Goal: Contribute content: Contribute content

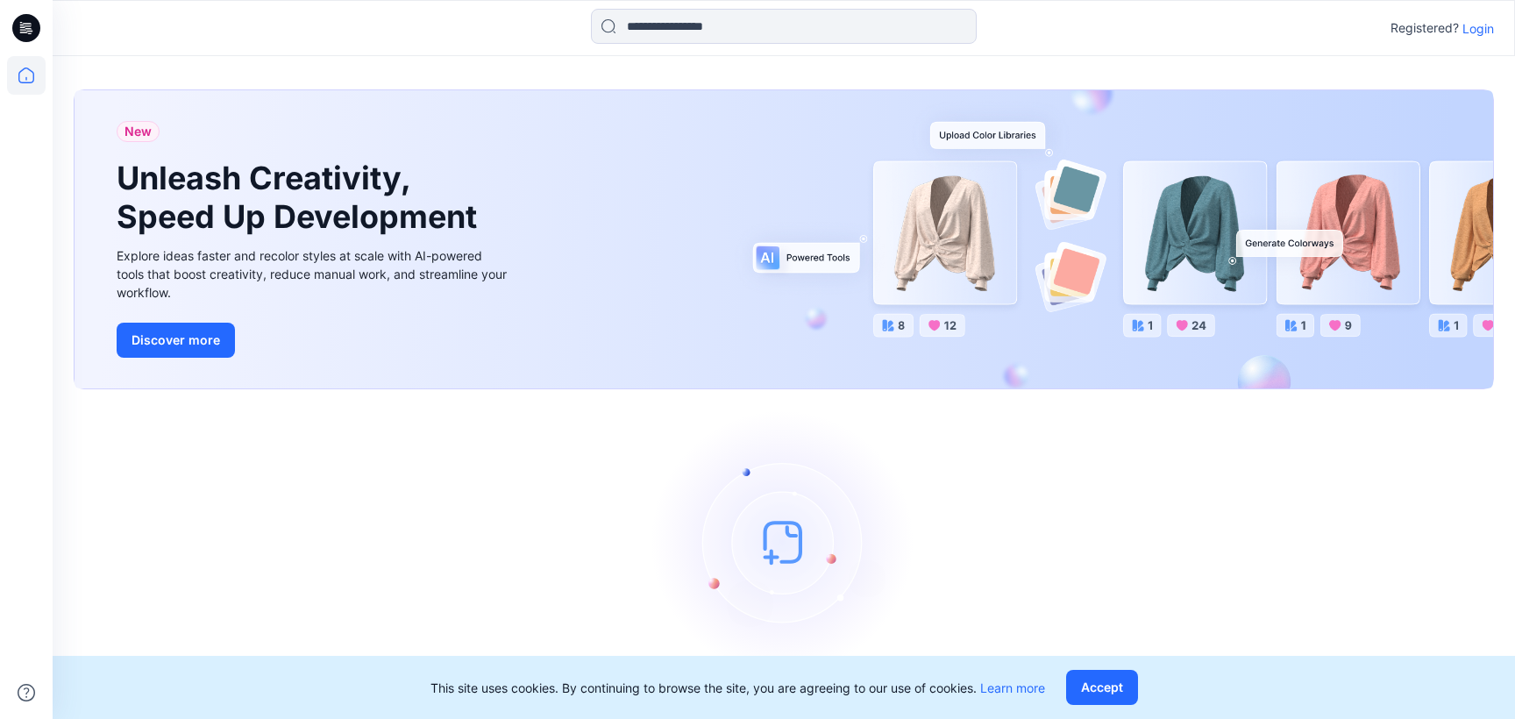
click at [1477, 29] on p "Login" at bounding box center [1479, 28] width 32 height 18
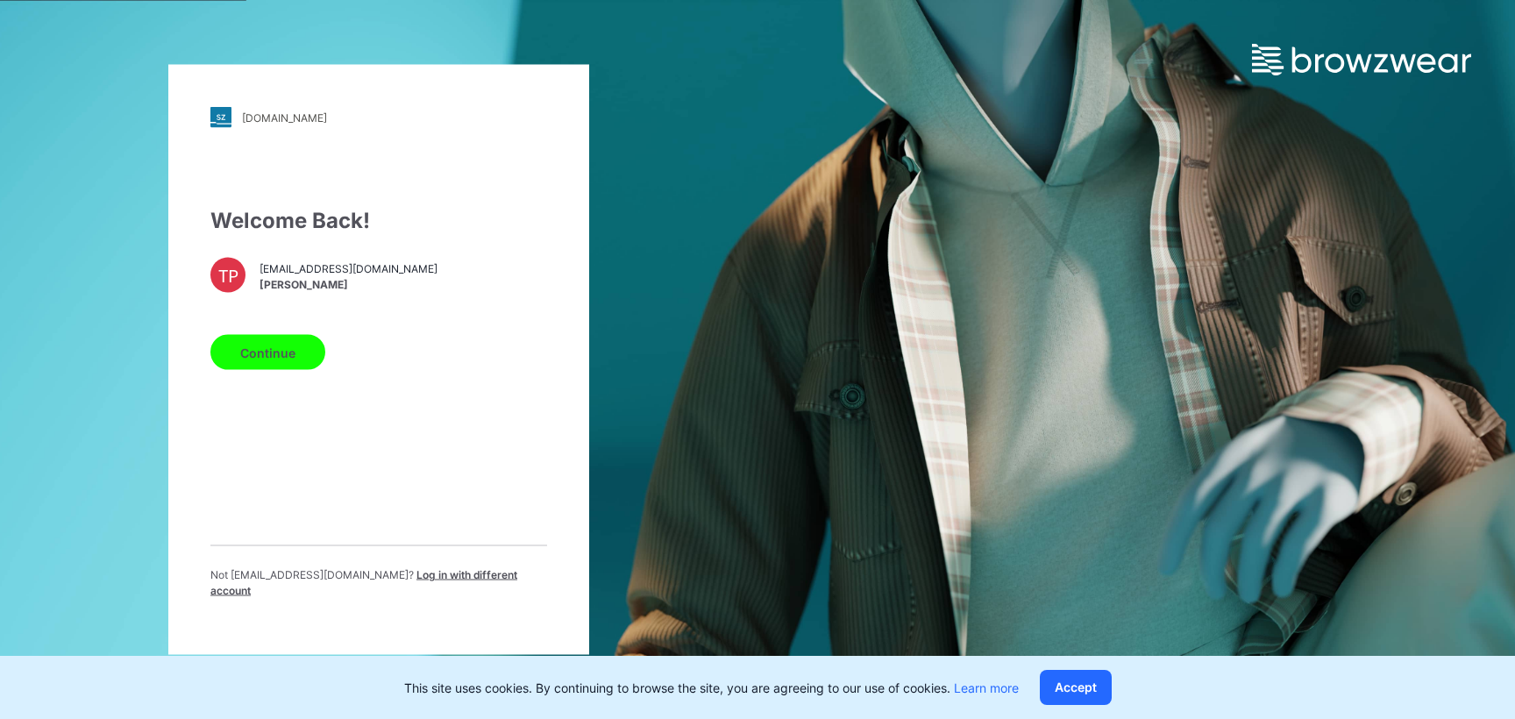
click at [278, 361] on button "Continue" at bounding box center [267, 352] width 115 height 35
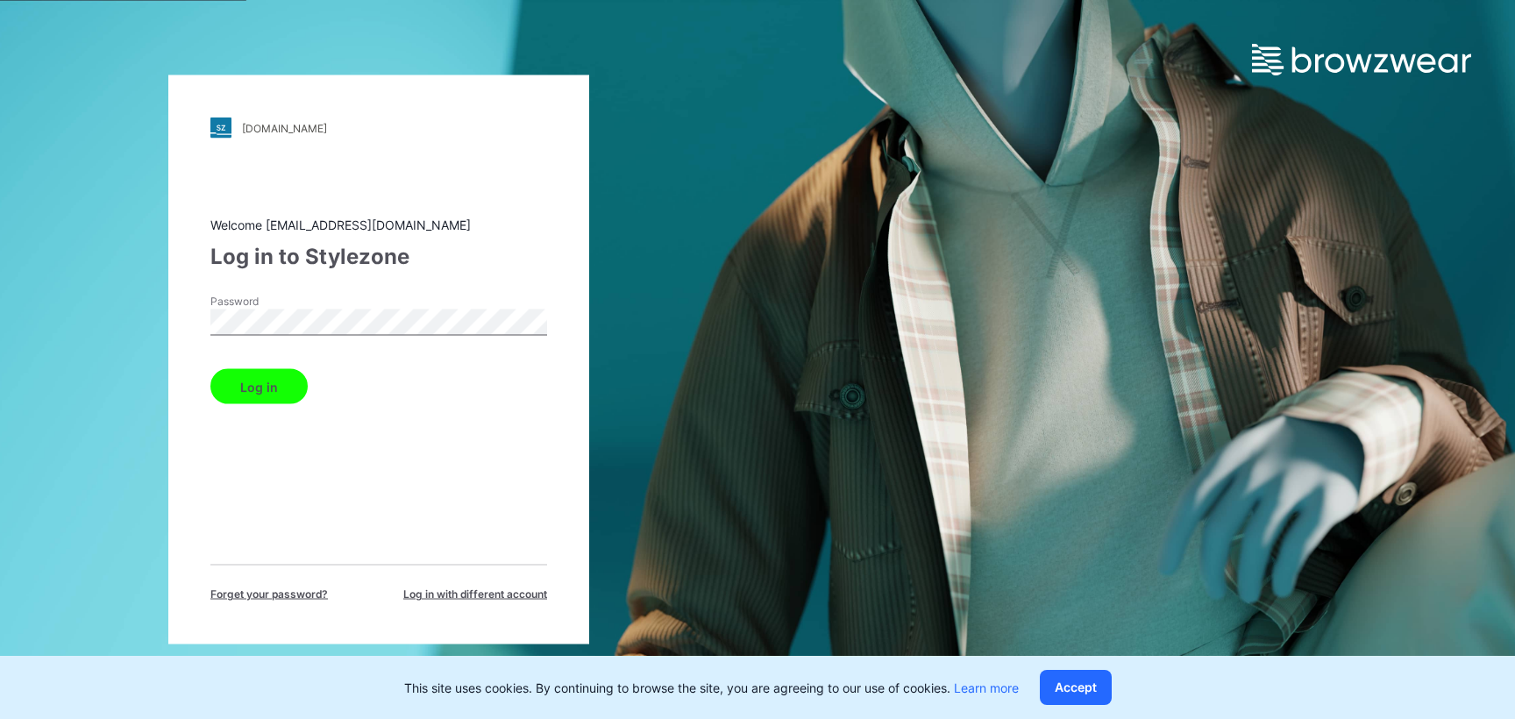
click at [302, 380] on button "Log in" at bounding box center [258, 386] width 97 height 35
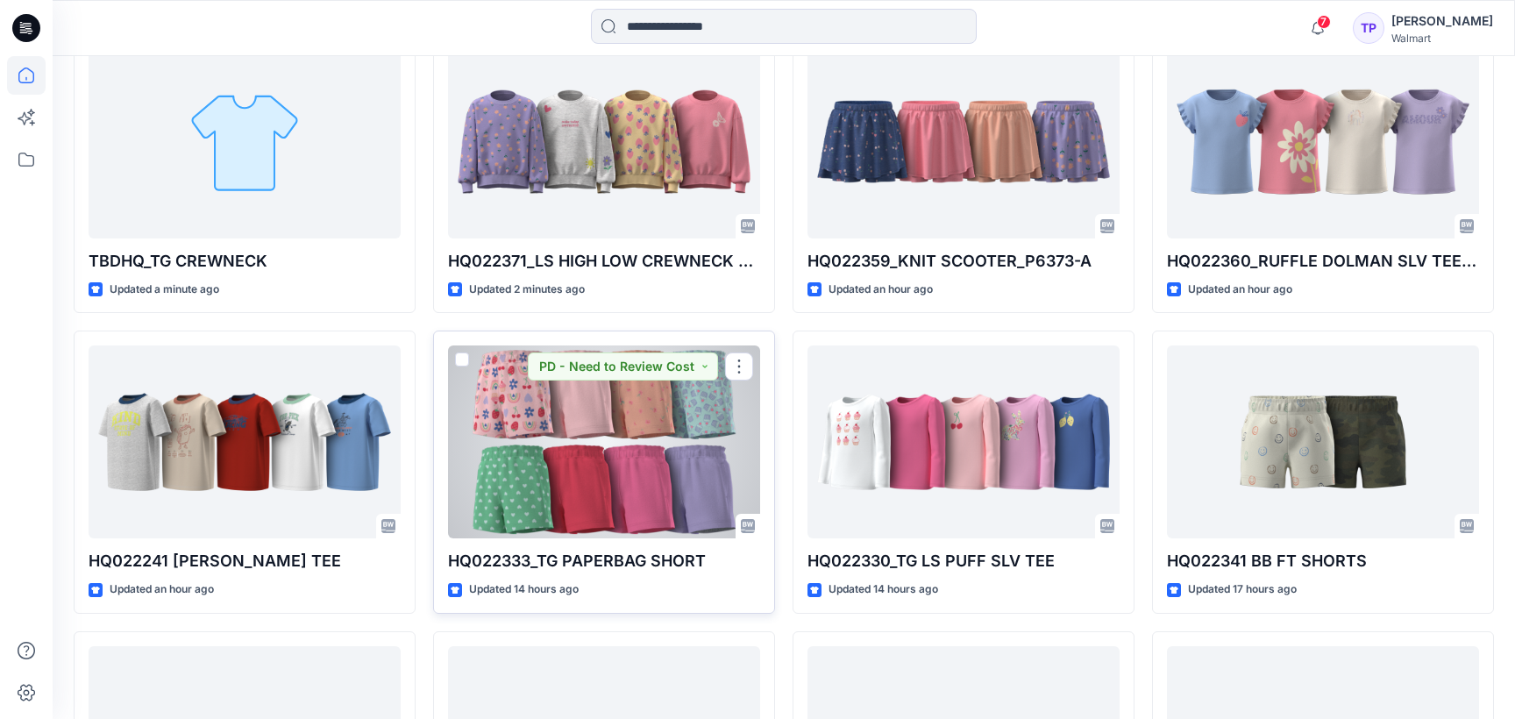
scroll to position [543, 0]
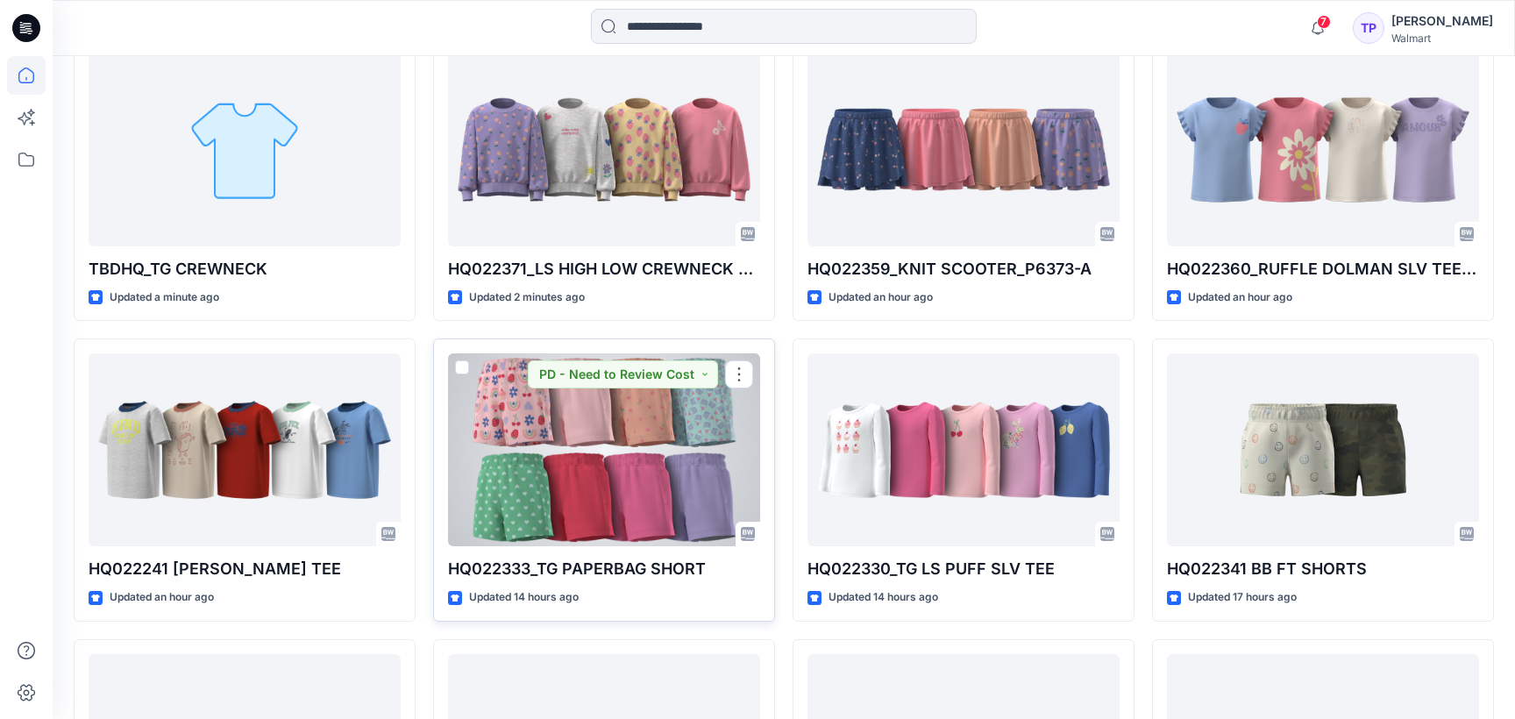
click at [629, 440] on div at bounding box center [604, 449] width 312 height 193
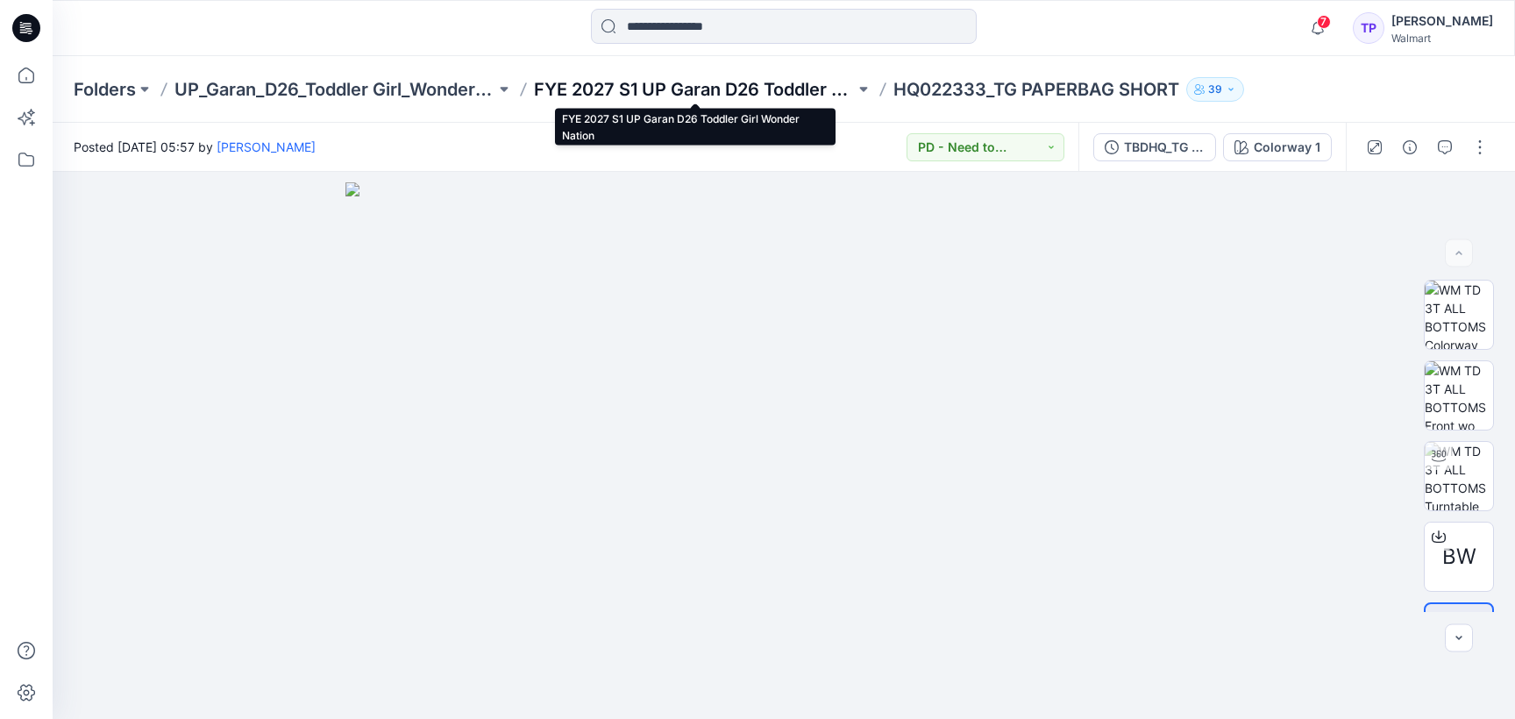
click at [637, 91] on p "FYE 2027 S1 UP Garan D26 Toddler Girl Wonder Nation" at bounding box center [694, 89] width 321 height 25
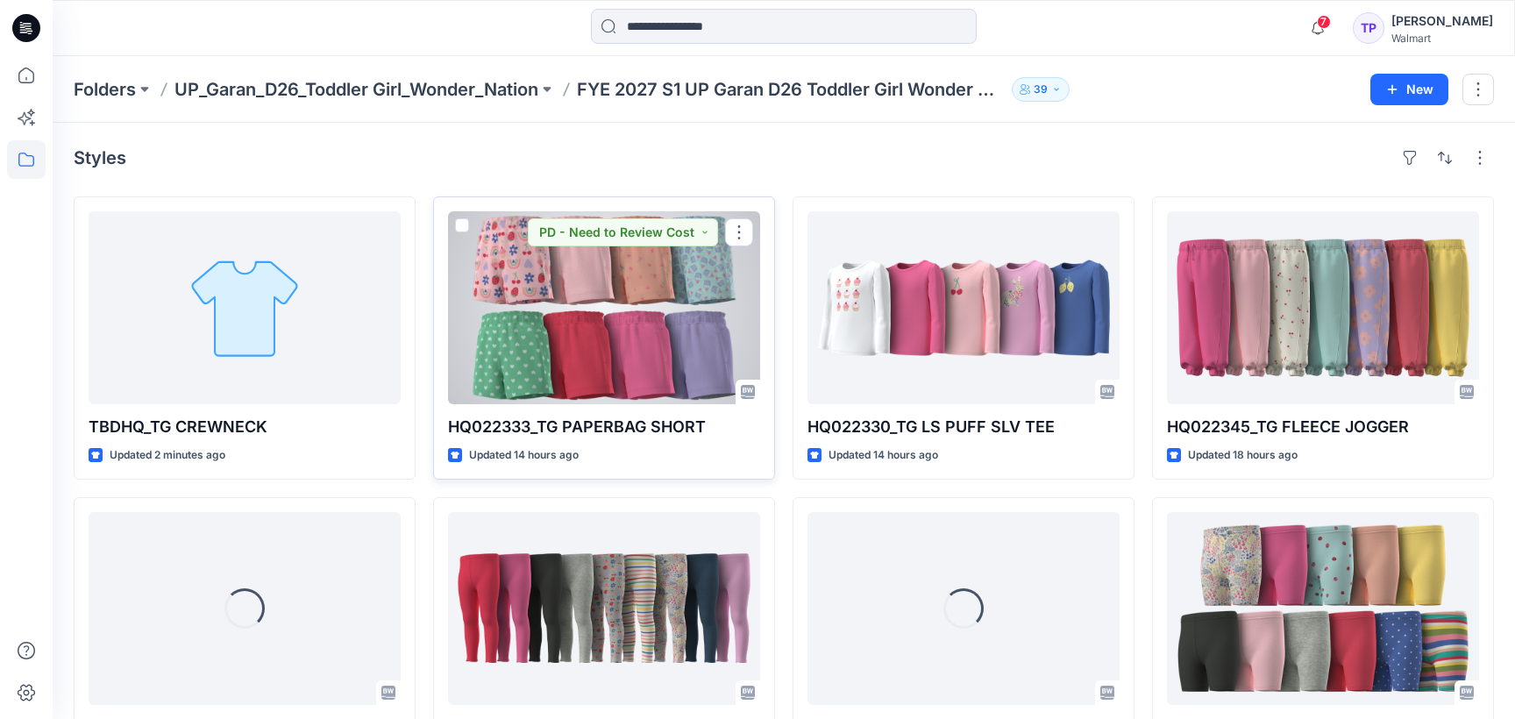
click at [535, 328] on div at bounding box center [604, 307] width 312 height 193
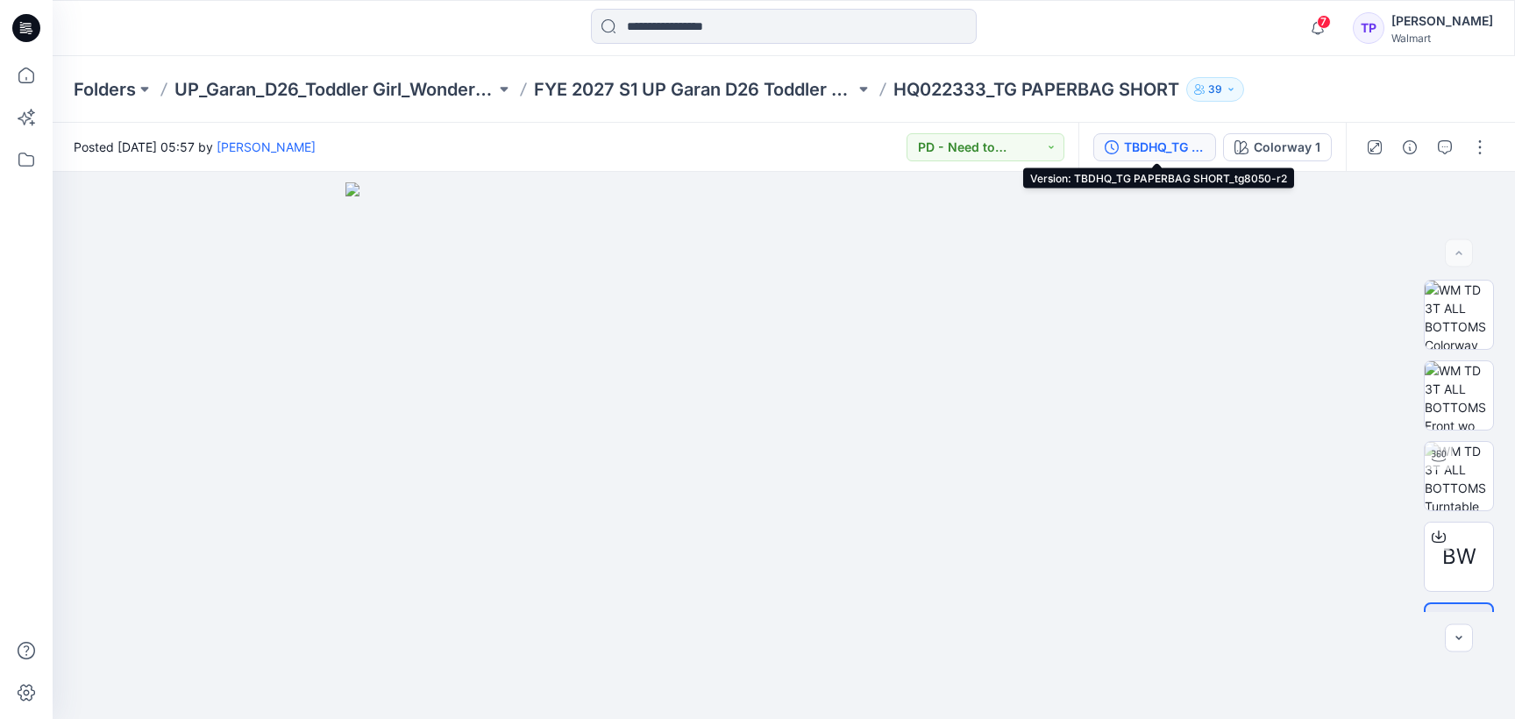
click at [1196, 150] on div "TBDHQ_TG PAPERBAG SHORT_tg8050-r2" at bounding box center [1164, 147] width 81 height 19
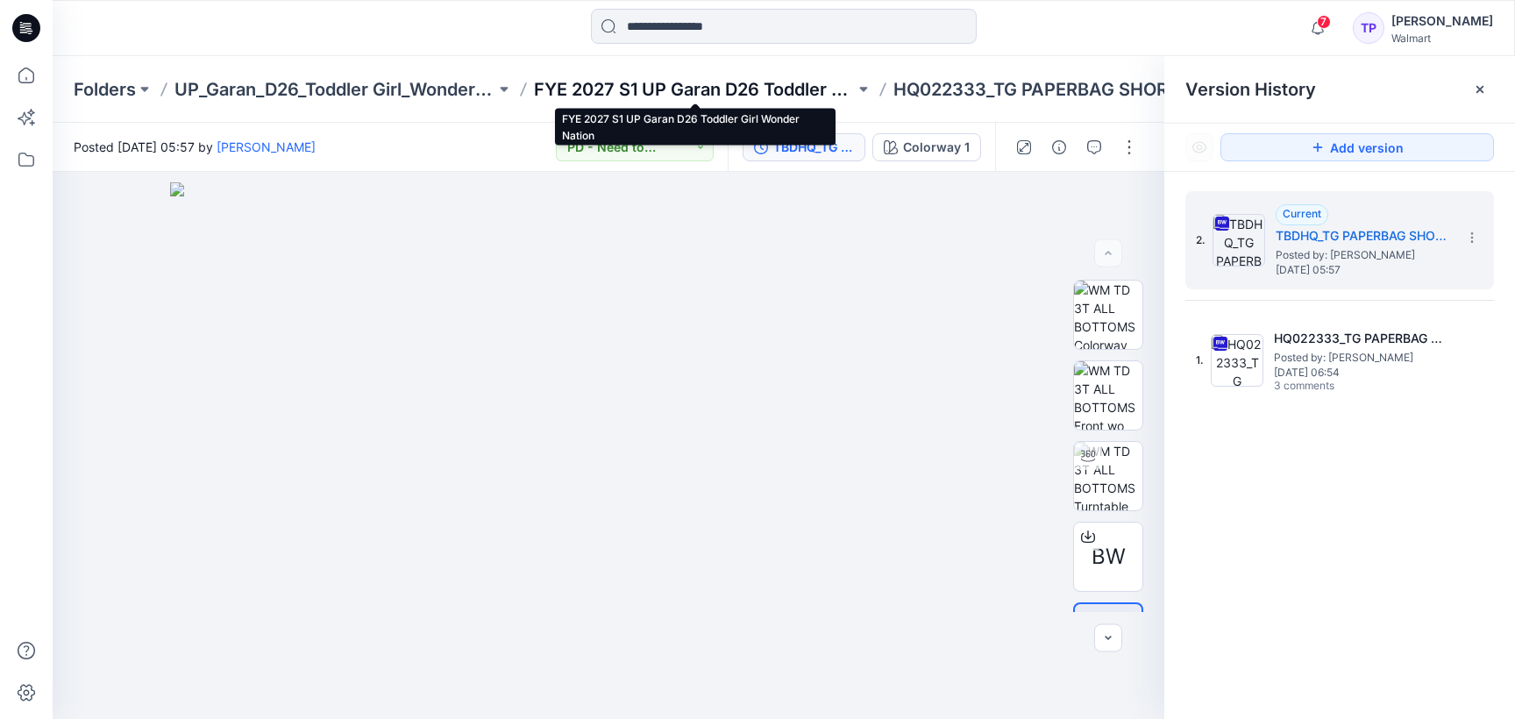
click at [685, 96] on p "FYE 2027 S1 UP Garan D26 Toddler Girl Wonder Nation" at bounding box center [694, 89] width 321 height 25
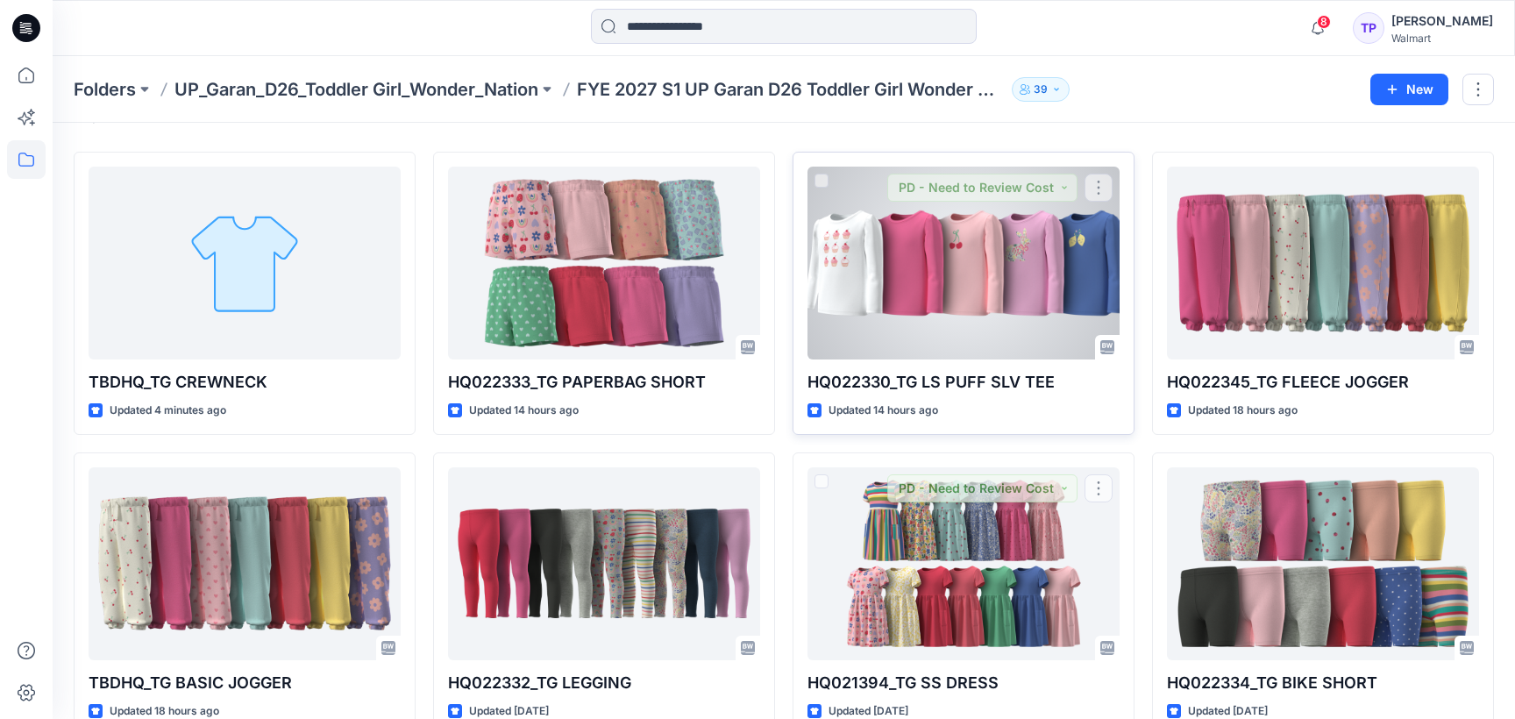
scroll to position [43, 0]
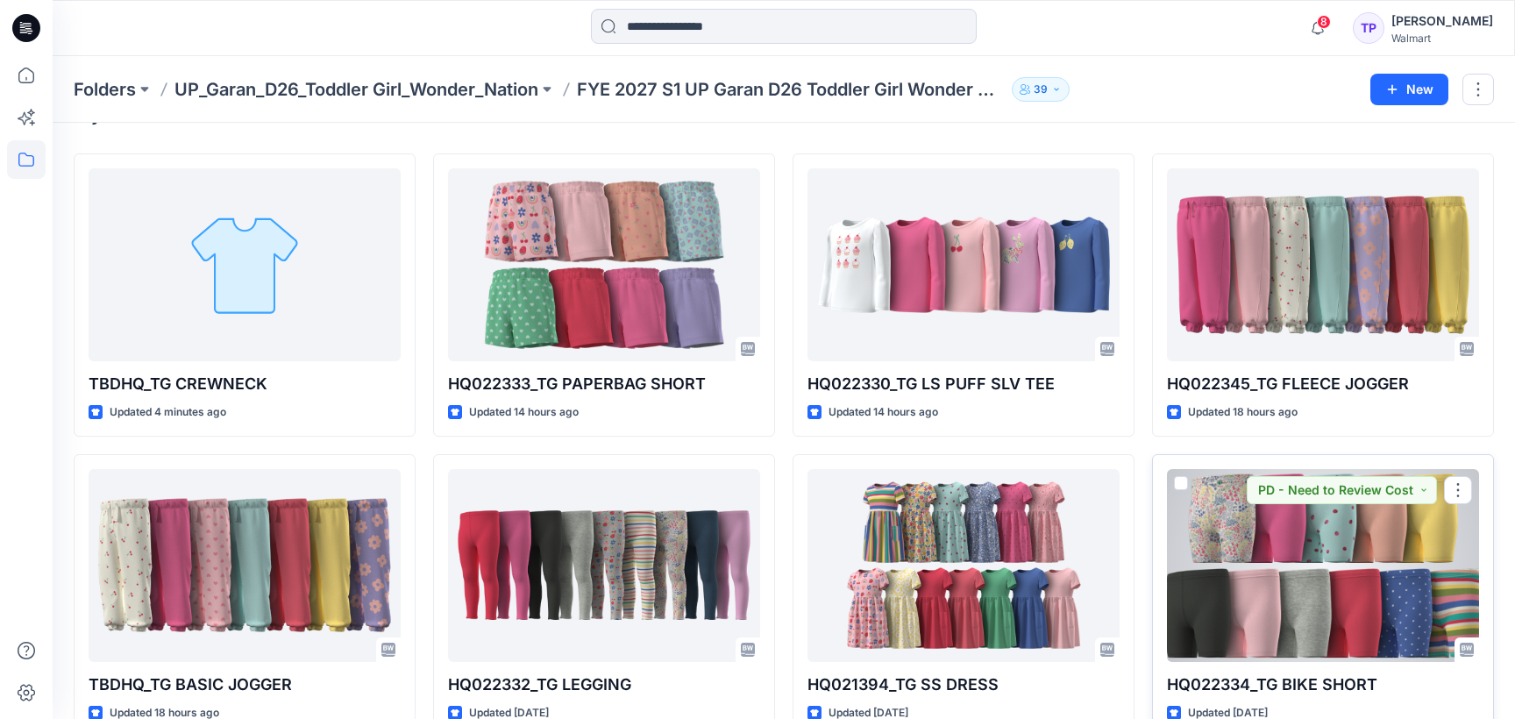
click at [1308, 659] on div at bounding box center [1323, 565] width 312 height 193
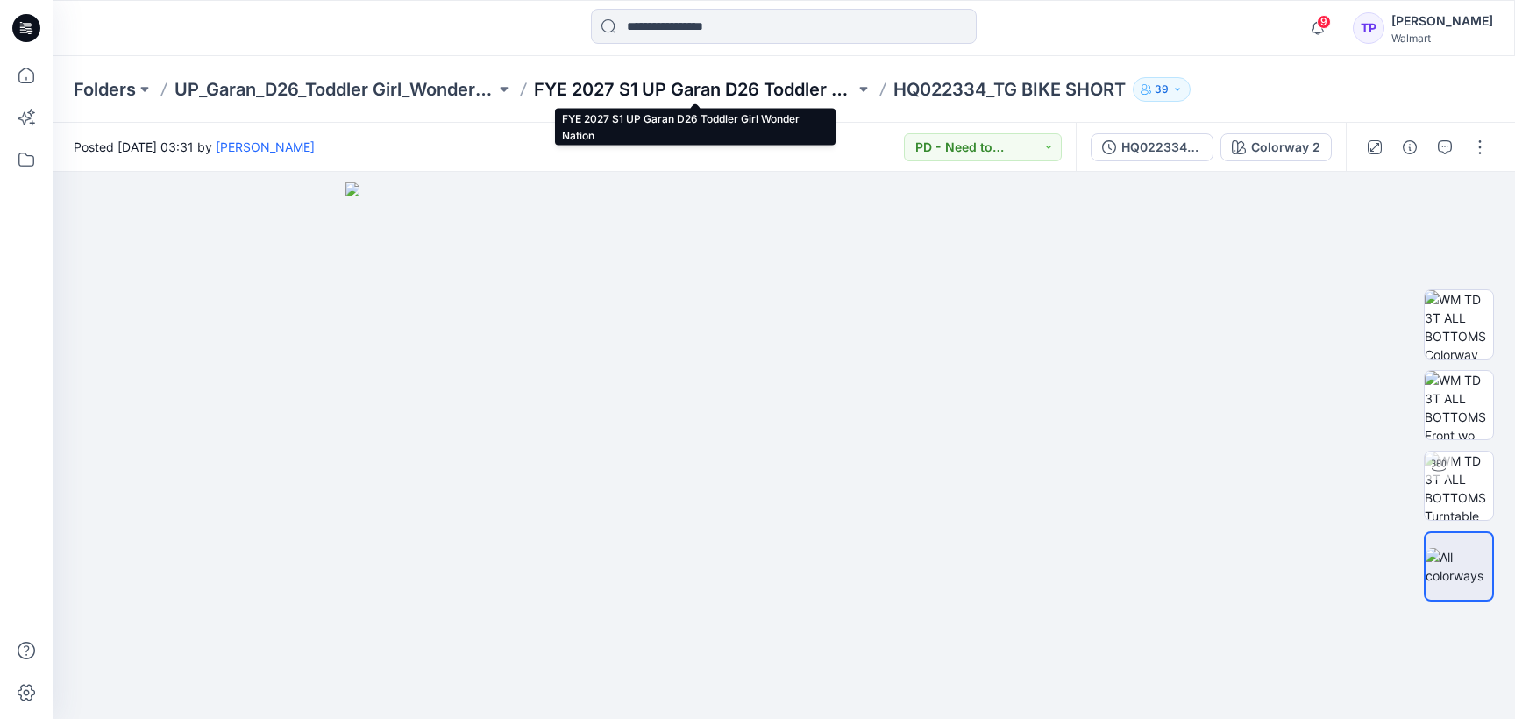
click at [665, 93] on p "FYE 2027 S1 UP Garan D26 Toddler Girl Wonder Nation" at bounding box center [694, 89] width 321 height 25
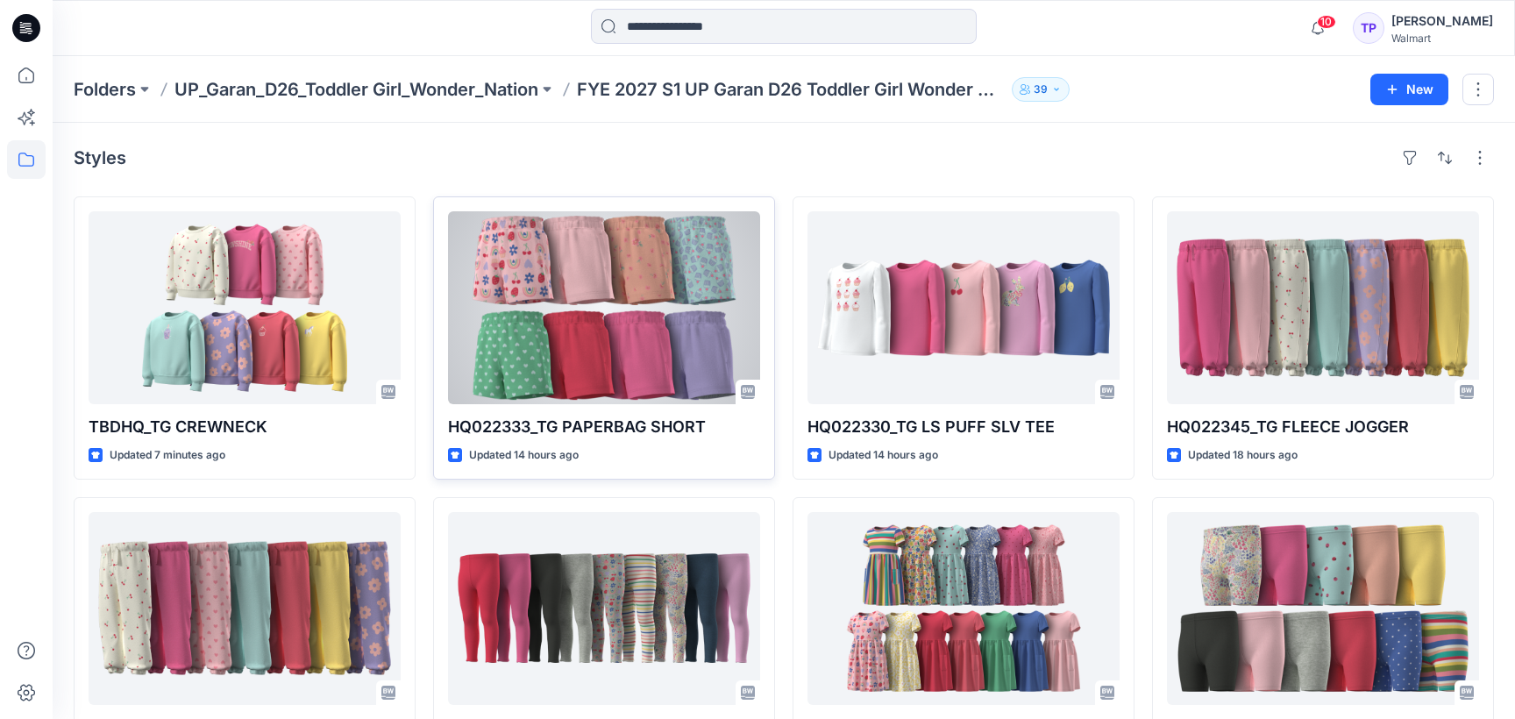
scroll to position [1, 0]
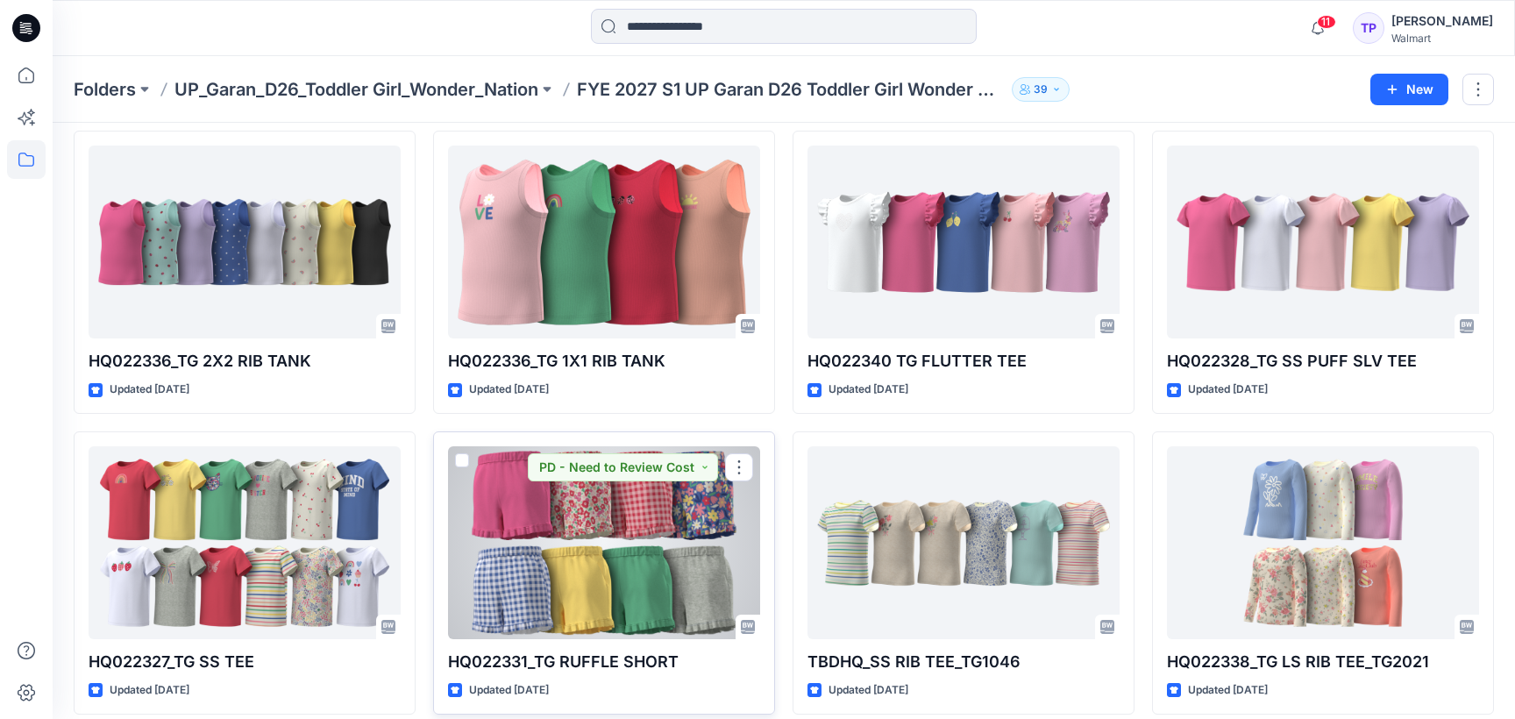
scroll to position [682, 0]
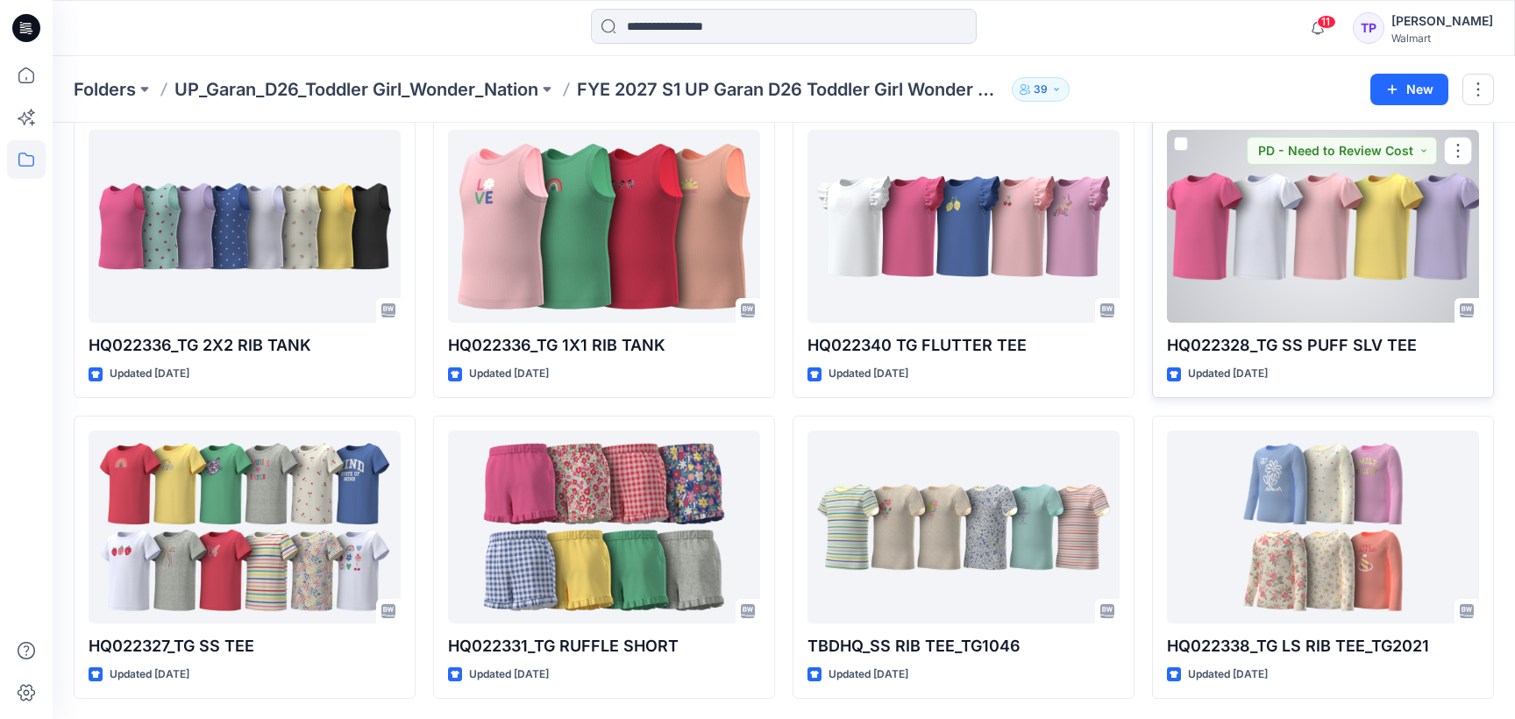
click at [1303, 282] on div at bounding box center [1323, 226] width 312 height 193
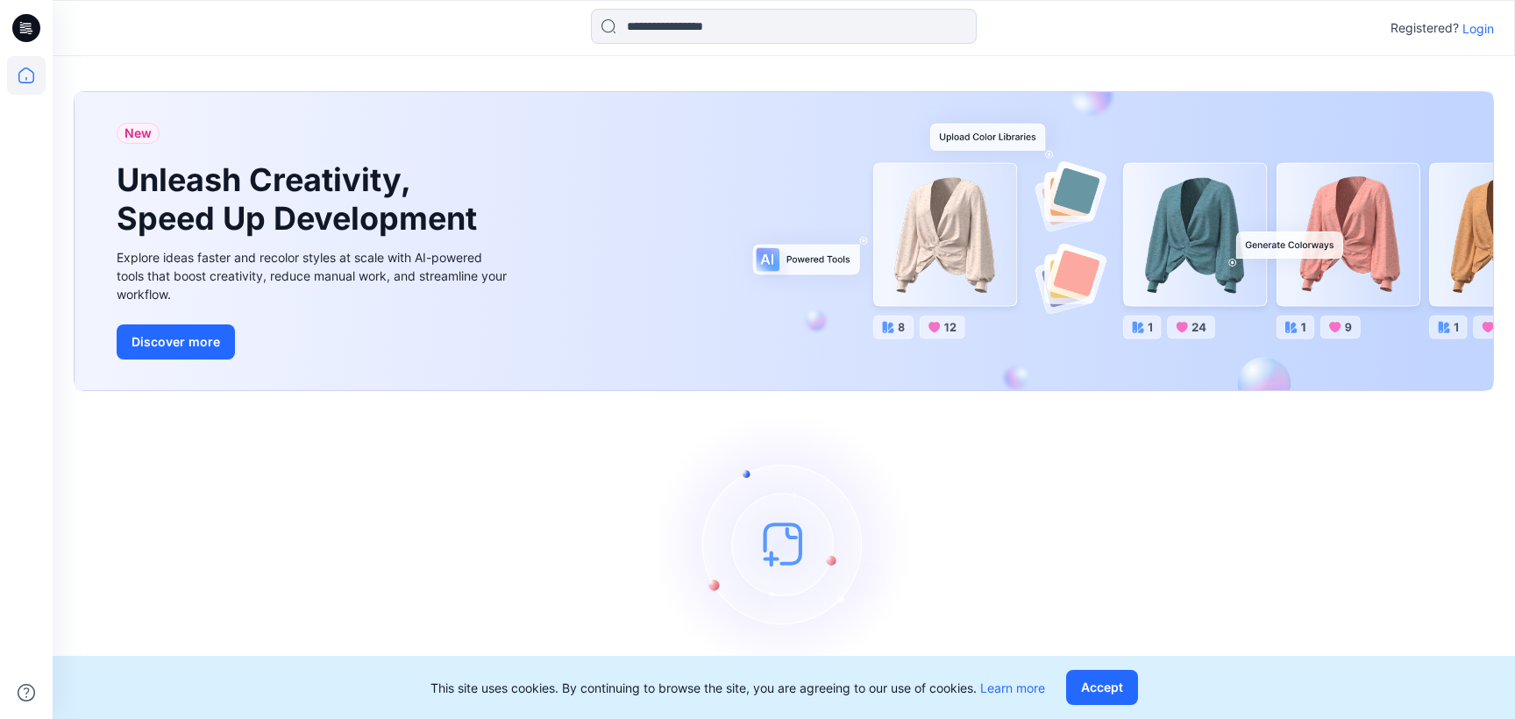
scroll to position [30, 0]
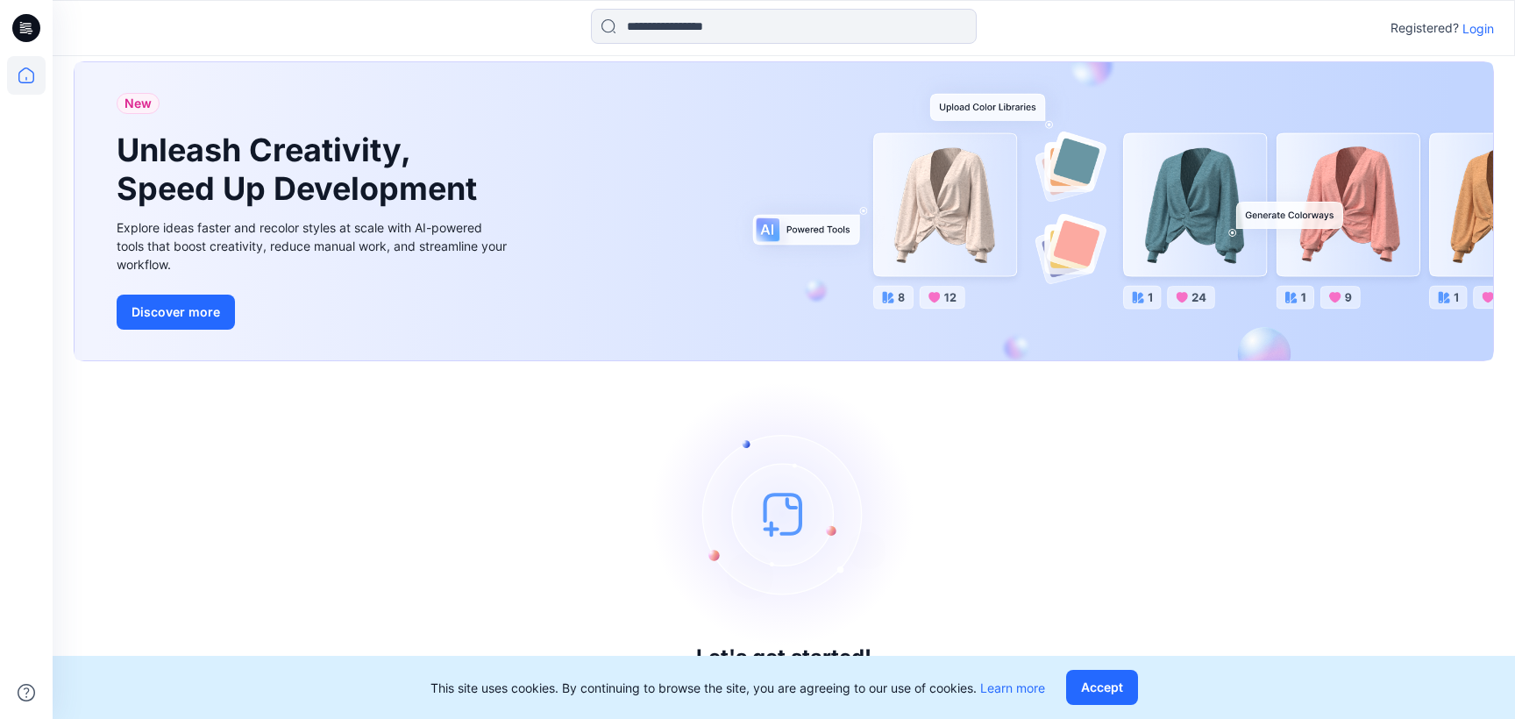
click at [1486, 31] on p "Login" at bounding box center [1479, 28] width 32 height 18
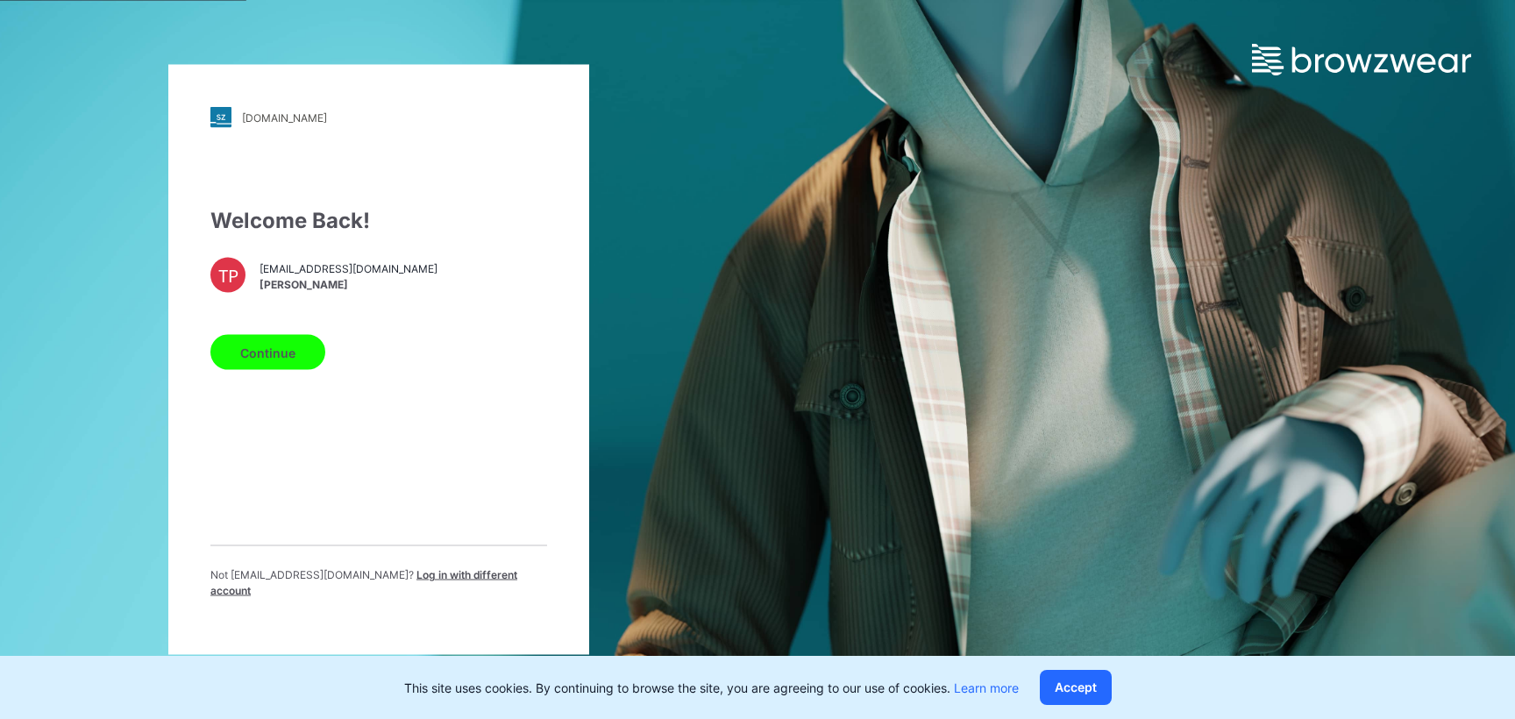
click at [278, 356] on button "Continue" at bounding box center [267, 352] width 115 height 35
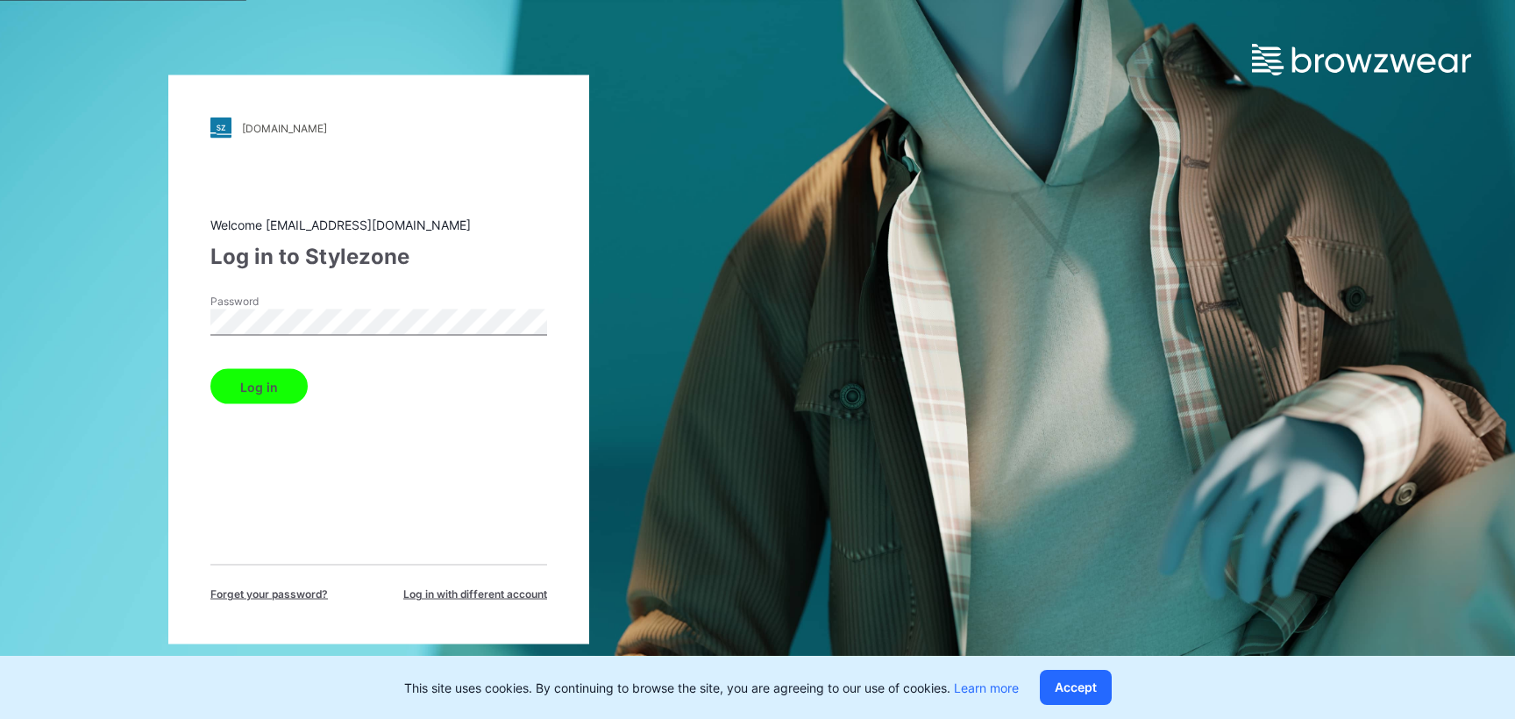
click at [253, 385] on button "Log in" at bounding box center [258, 386] width 97 height 35
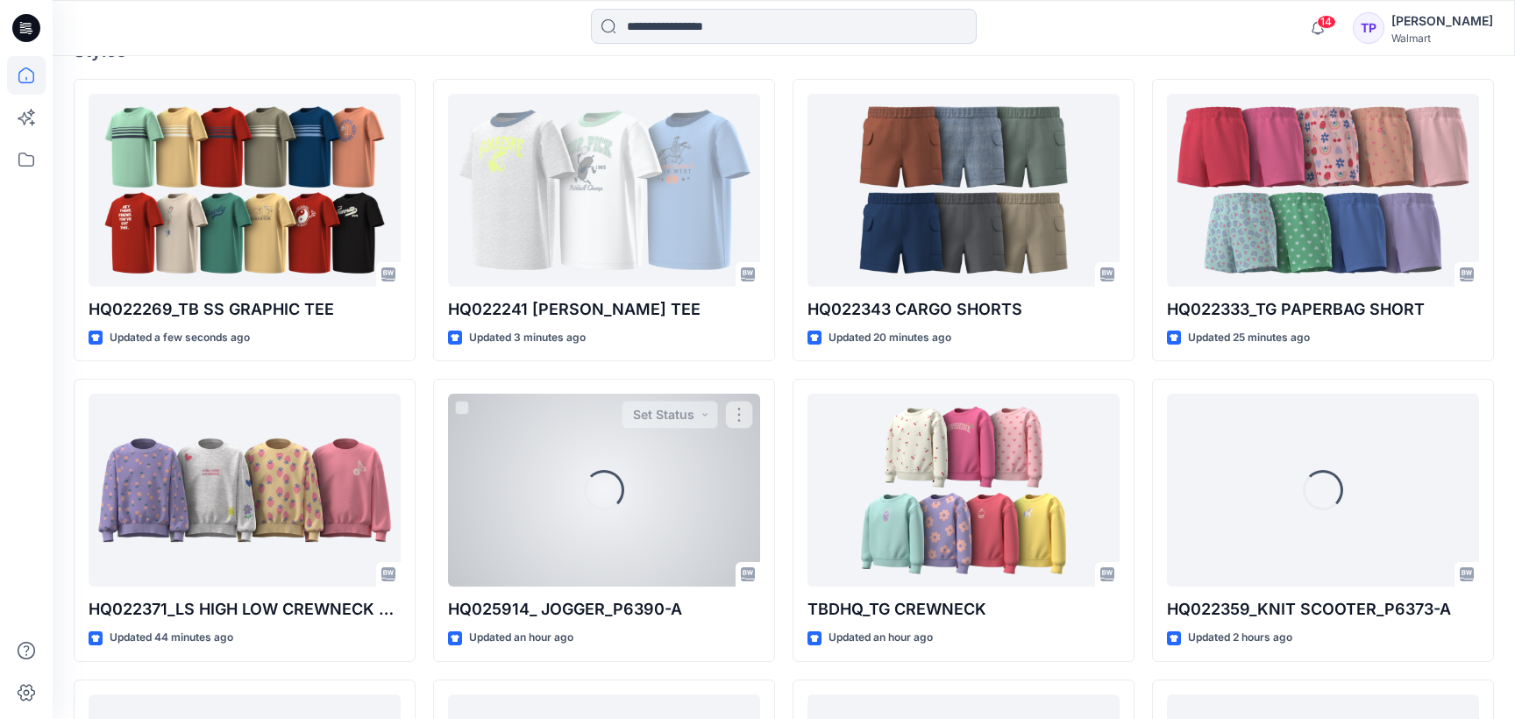
scroll to position [508, 0]
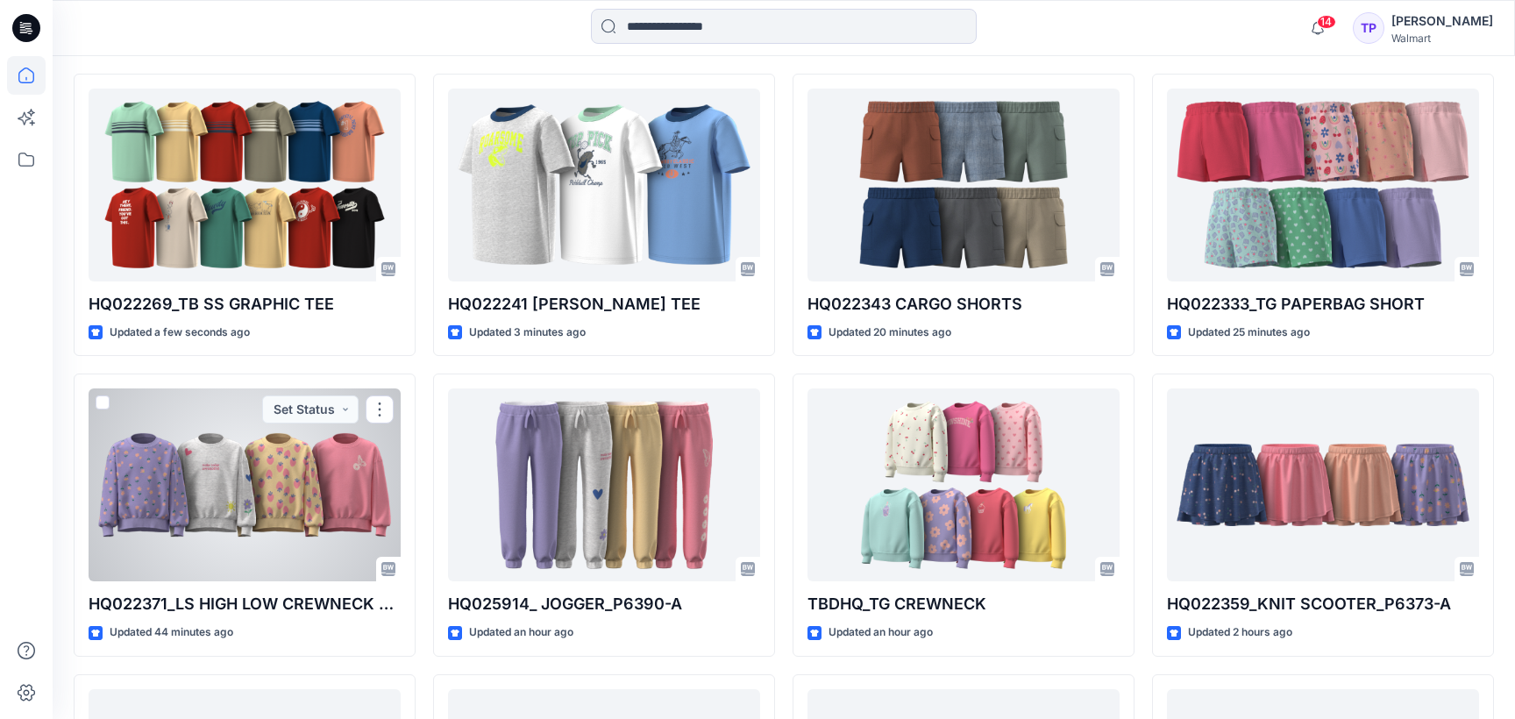
click at [354, 453] on div at bounding box center [245, 485] width 312 height 193
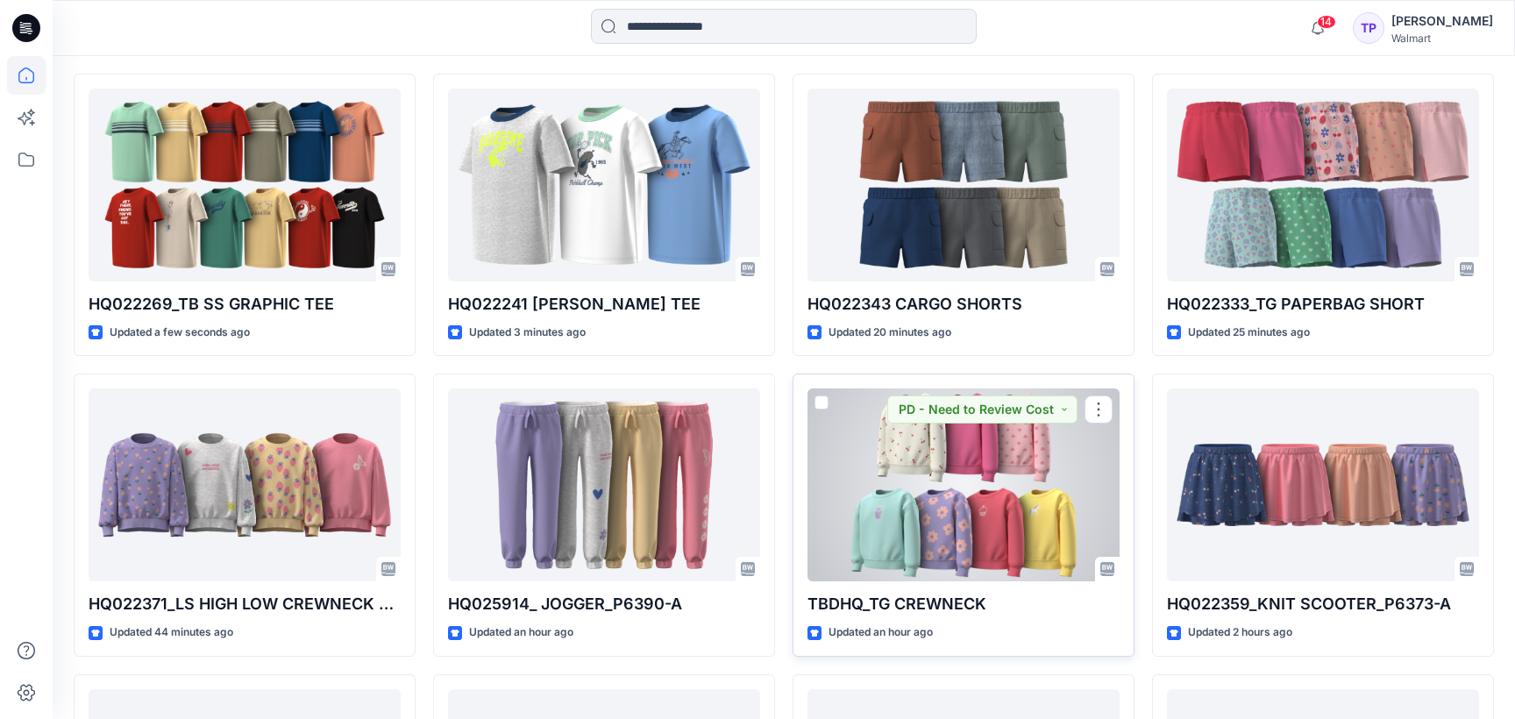
scroll to position [570, 0]
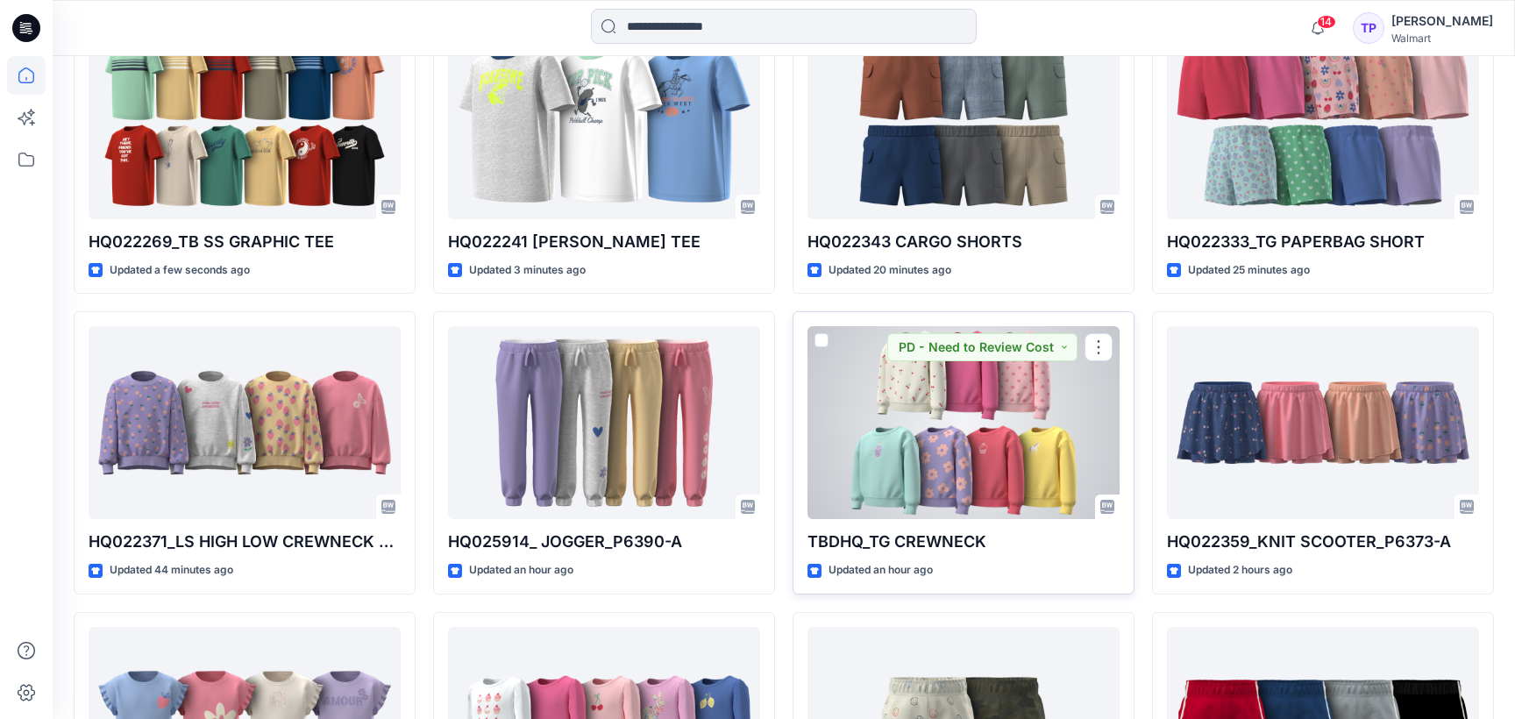
click at [947, 484] on div at bounding box center [964, 422] width 312 height 193
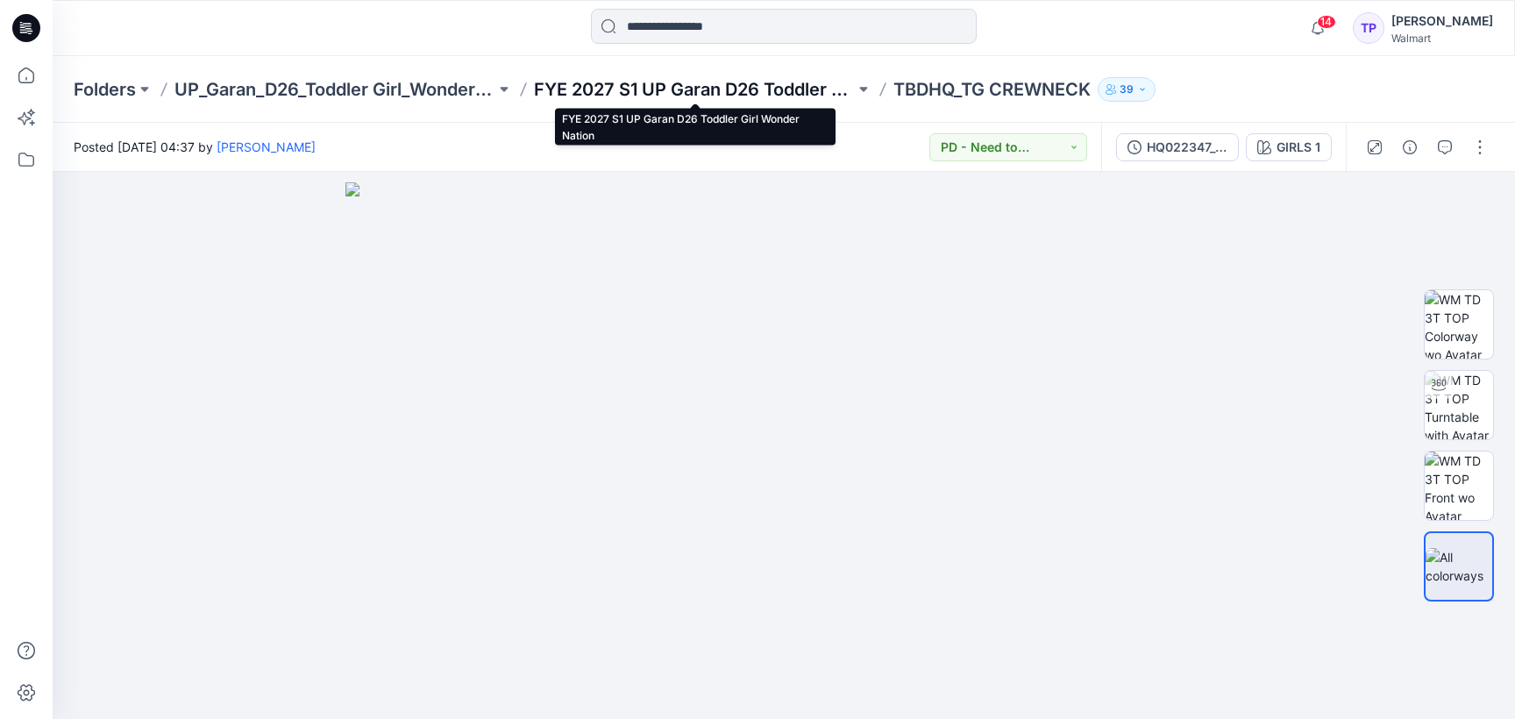
click at [651, 96] on p "FYE 2027 S1 UP Garan D26 Toddler Girl Wonder Nation" at bounding box center [694, 89] width 321 height 25
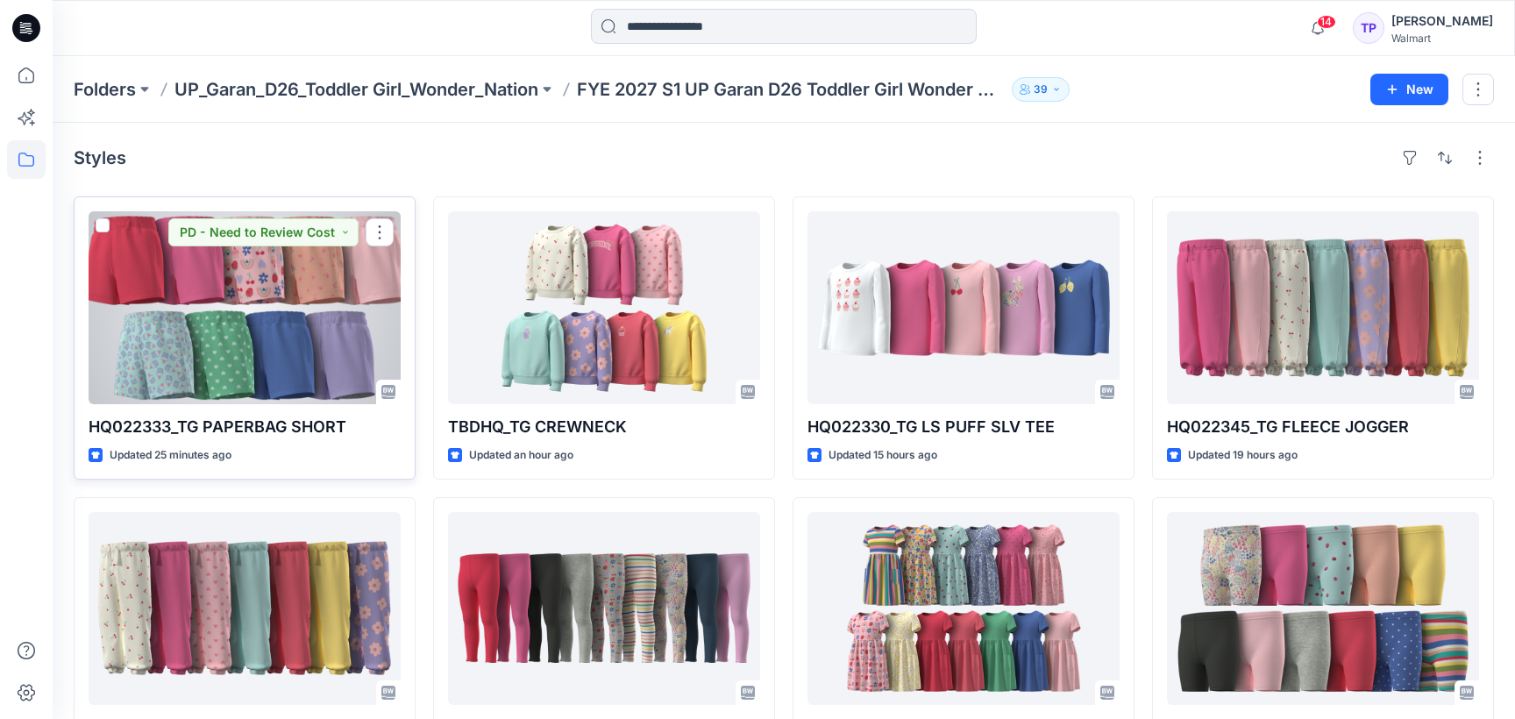
click at [274, 300] on div at bounding box center [245, 307] width 312 height 193
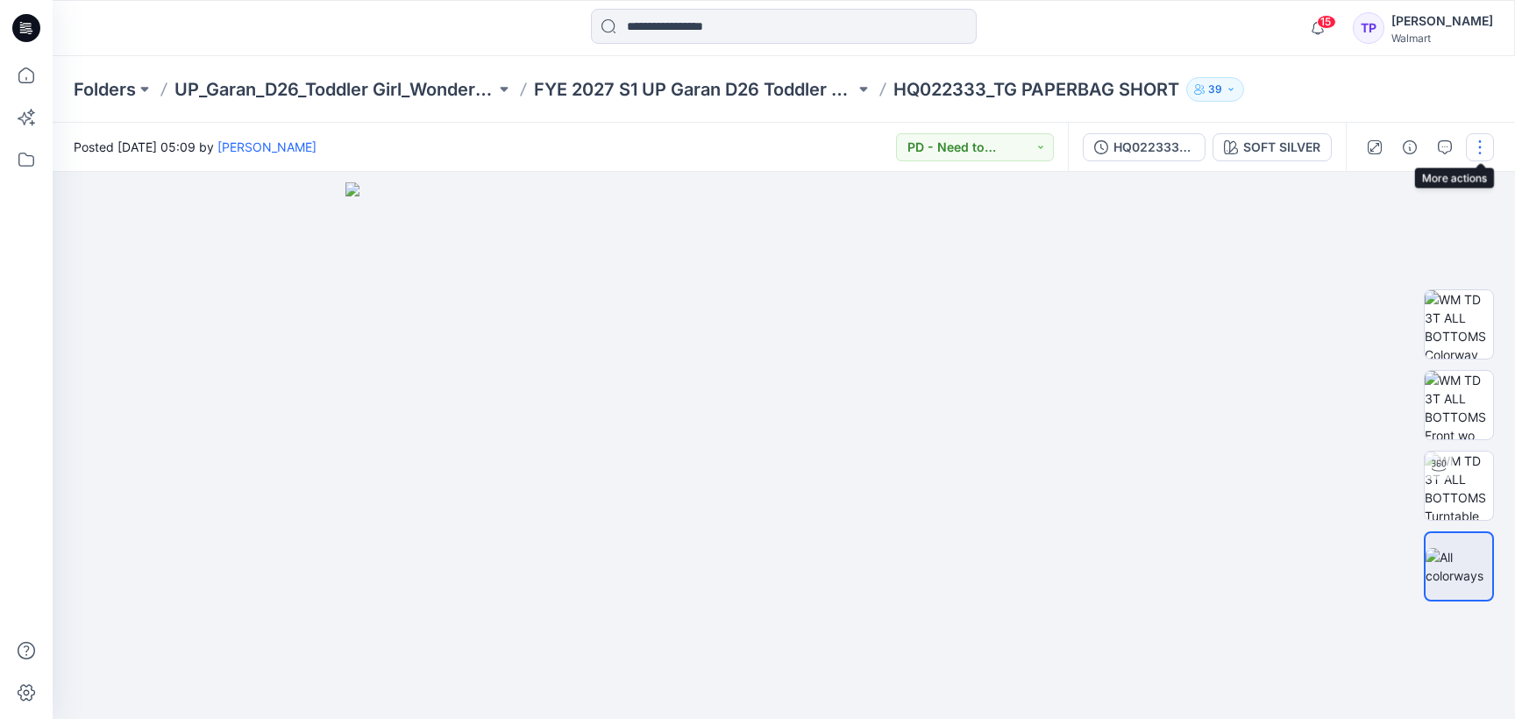
click at [1478, 153] on button "button" at bounding box center [1480, 147] width 28 height 28
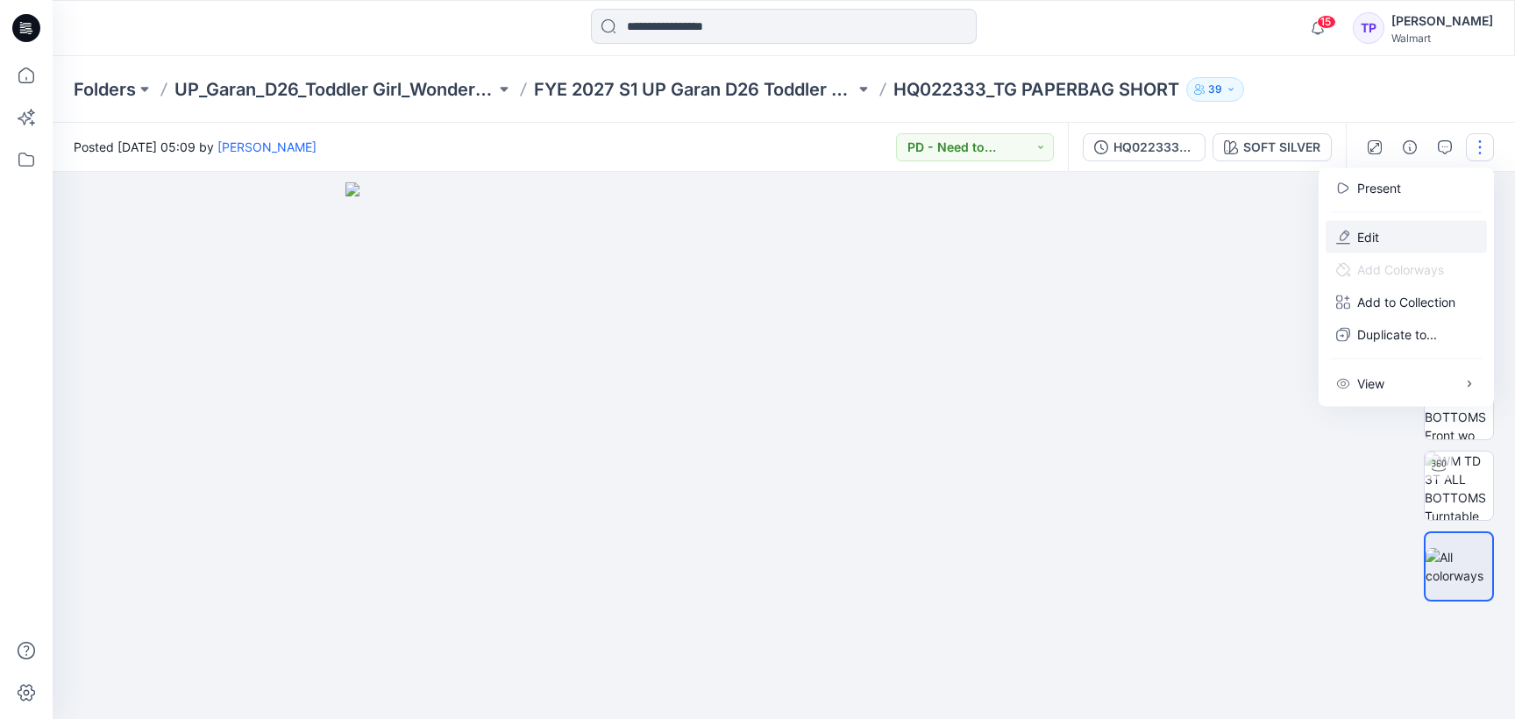
click at [1446, 234] on button "Edit" at bounding box center [1406, 237] width 161 height 32
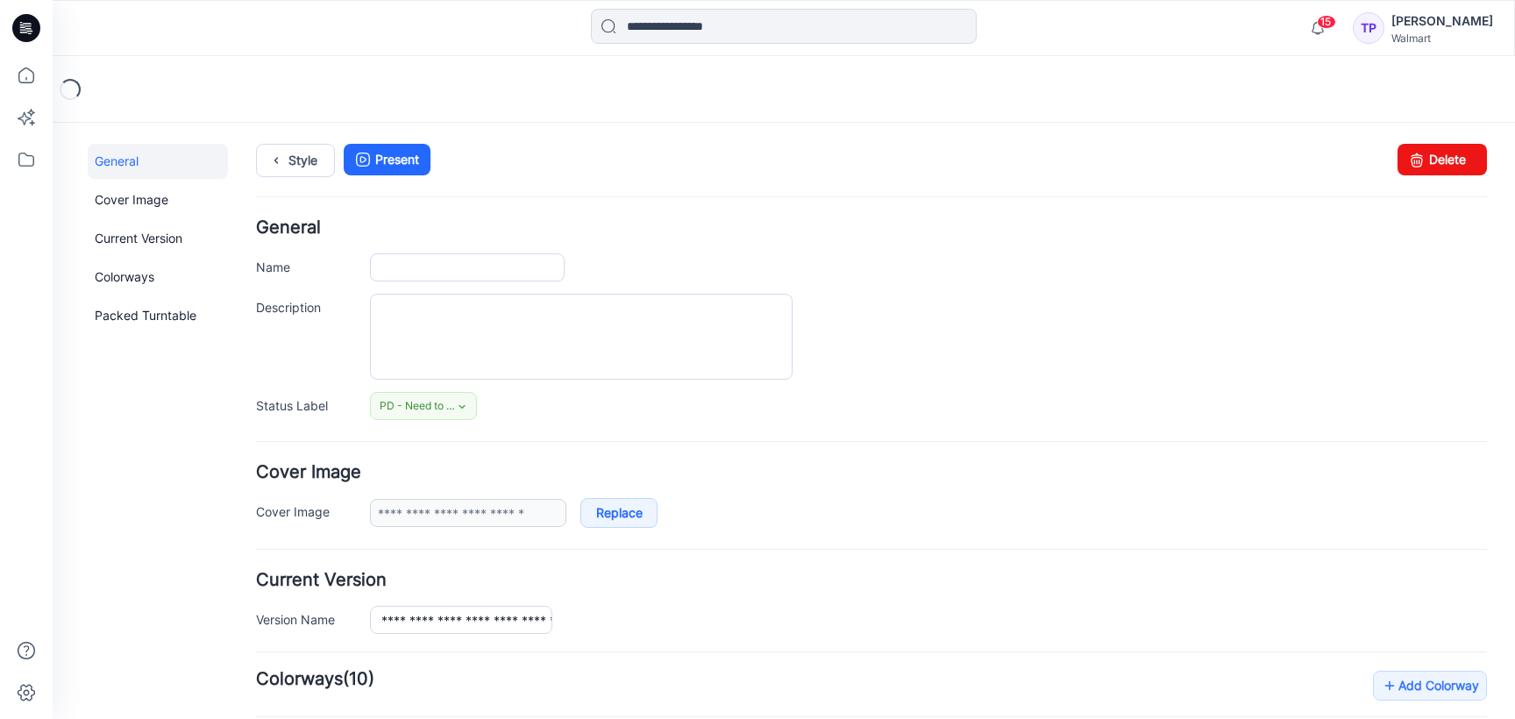
type input "**********"
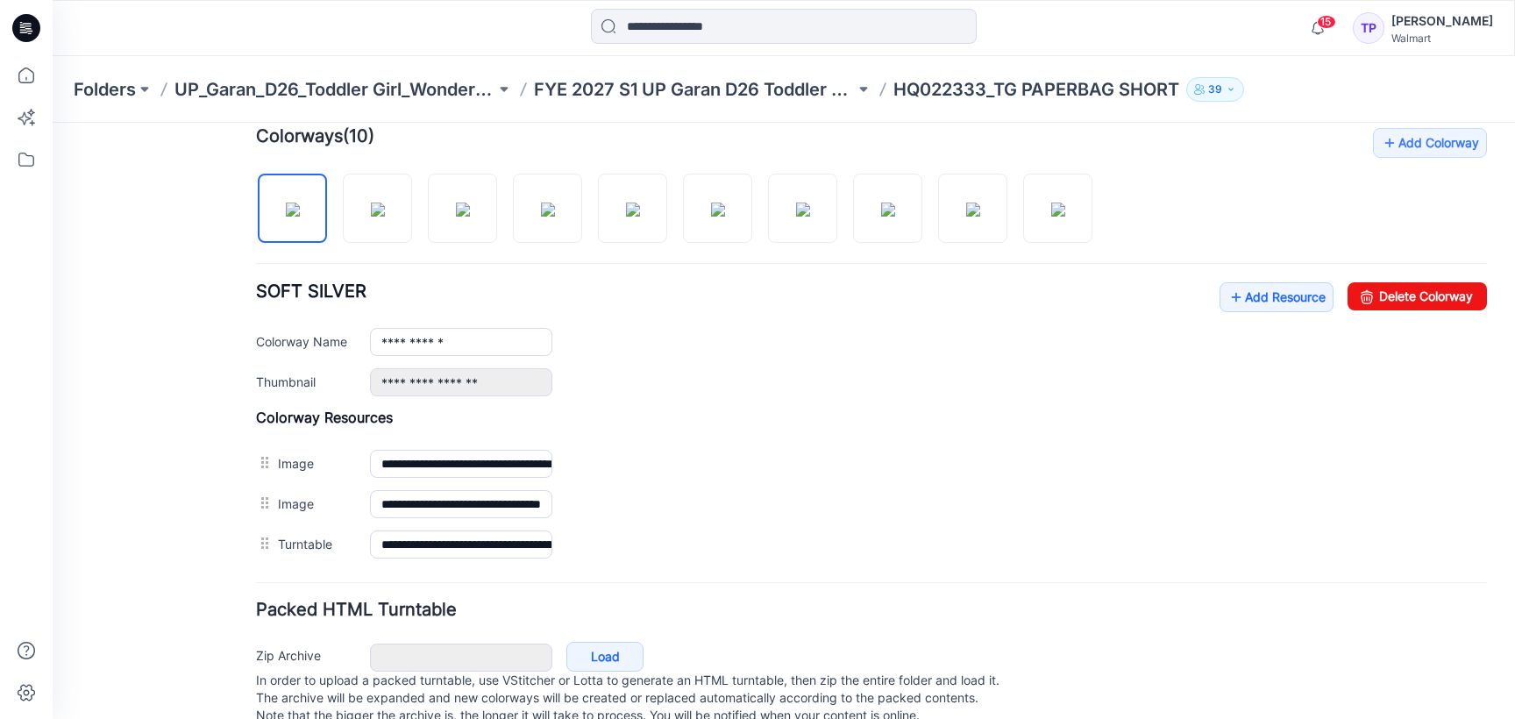
scroll to position [571, 0]
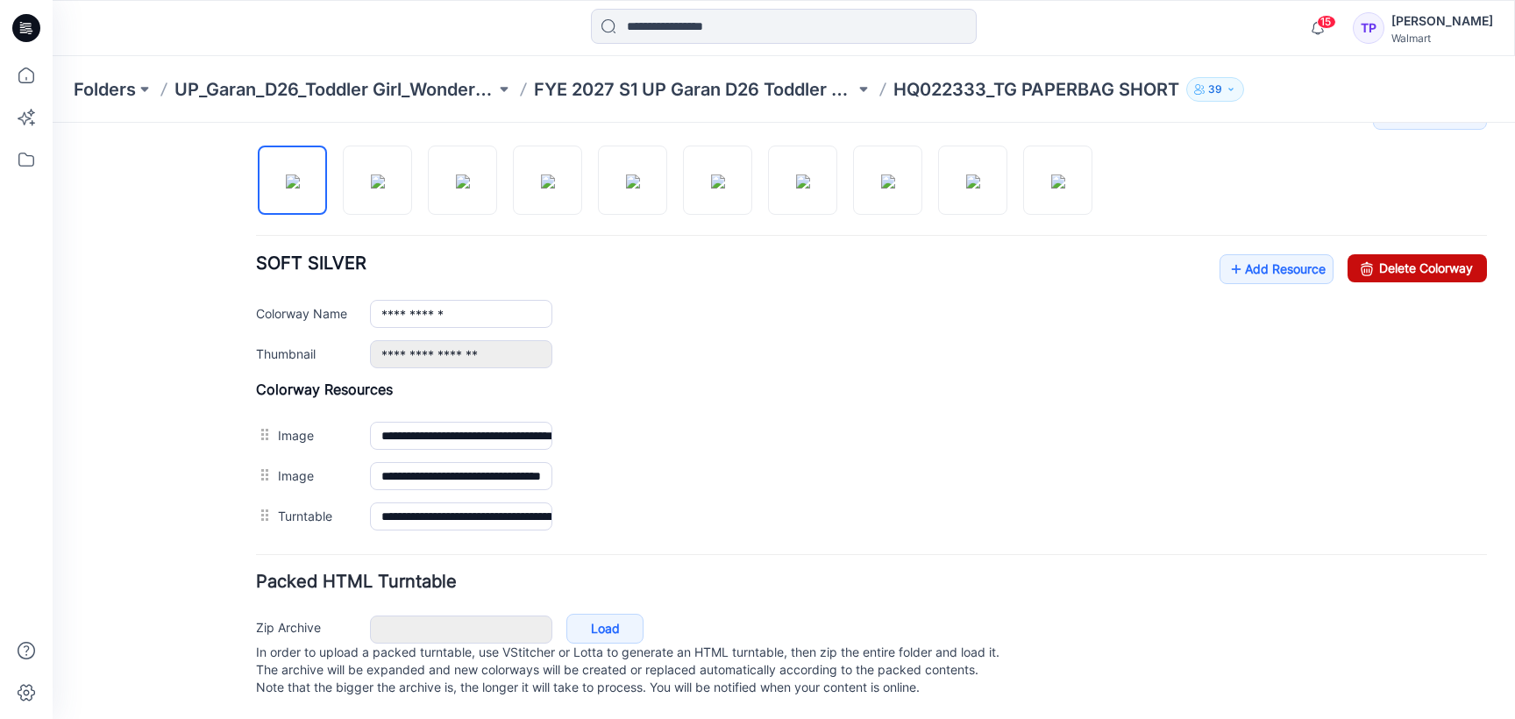
click at [1409, 277] on link "Delete Colorway" at bounding box center [1417, 268] width 139 height 28
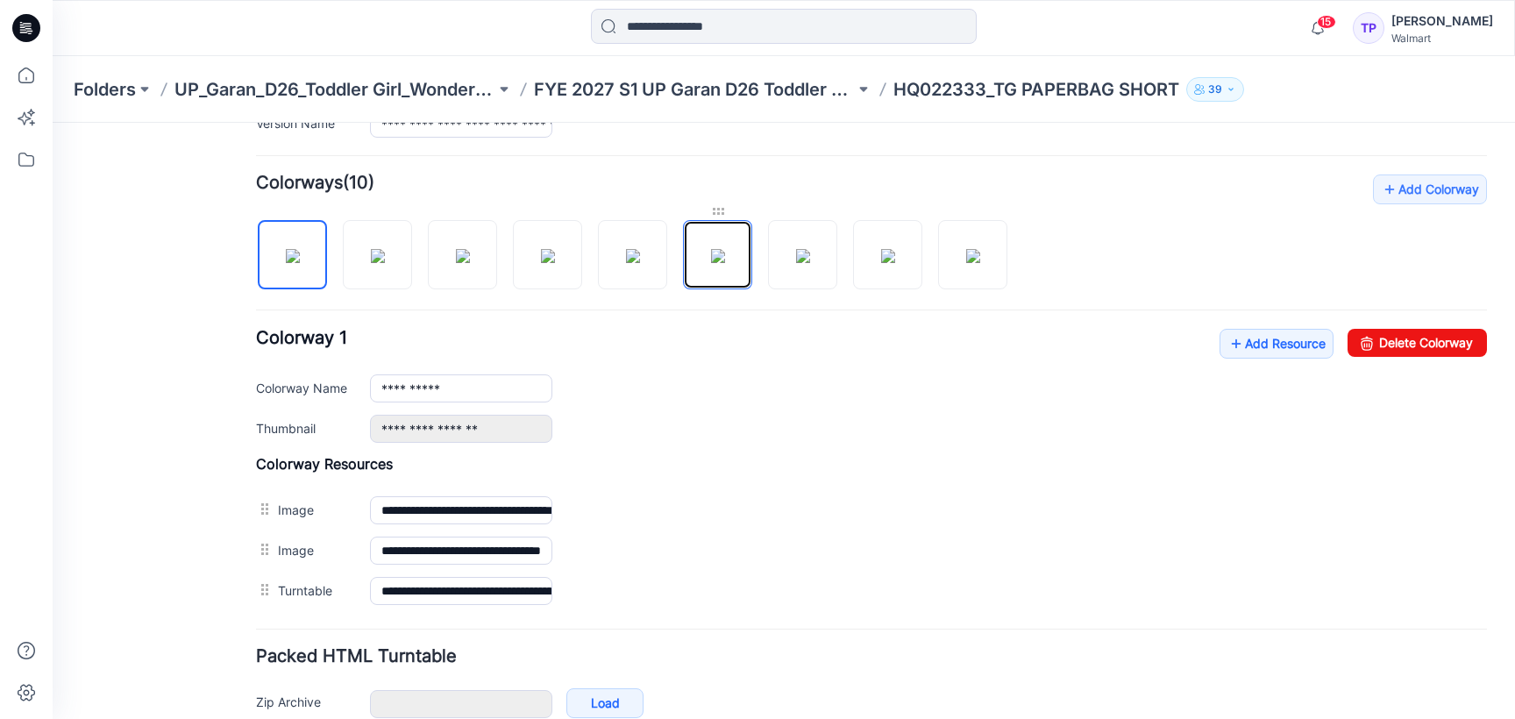
scroll to position [494, 0]
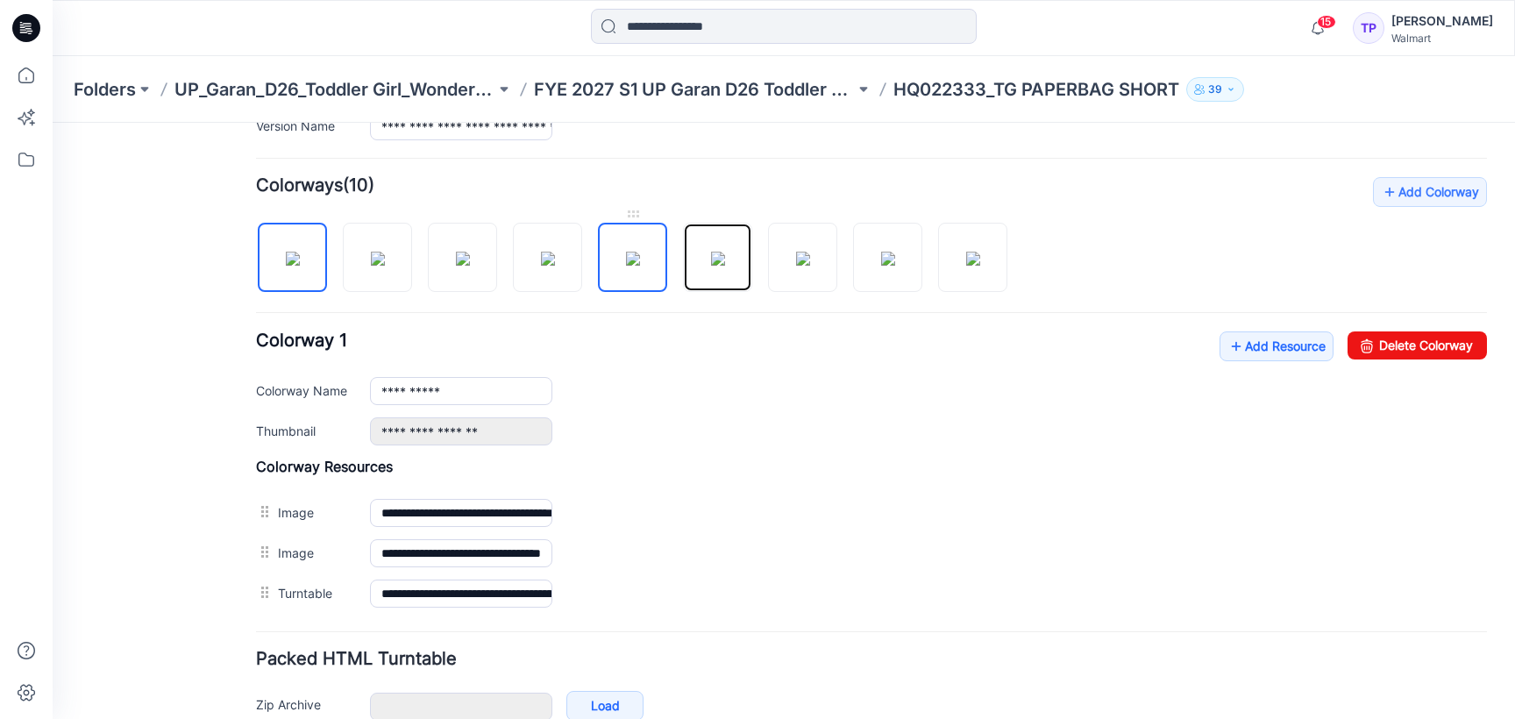
drag, startPoint x: 722, startPoint y: 224, endPoint x: 665, endPoint y: 225, distance: 57.0
click at [665, 225] on div at bounding box center [639, 248] width 766 height 90
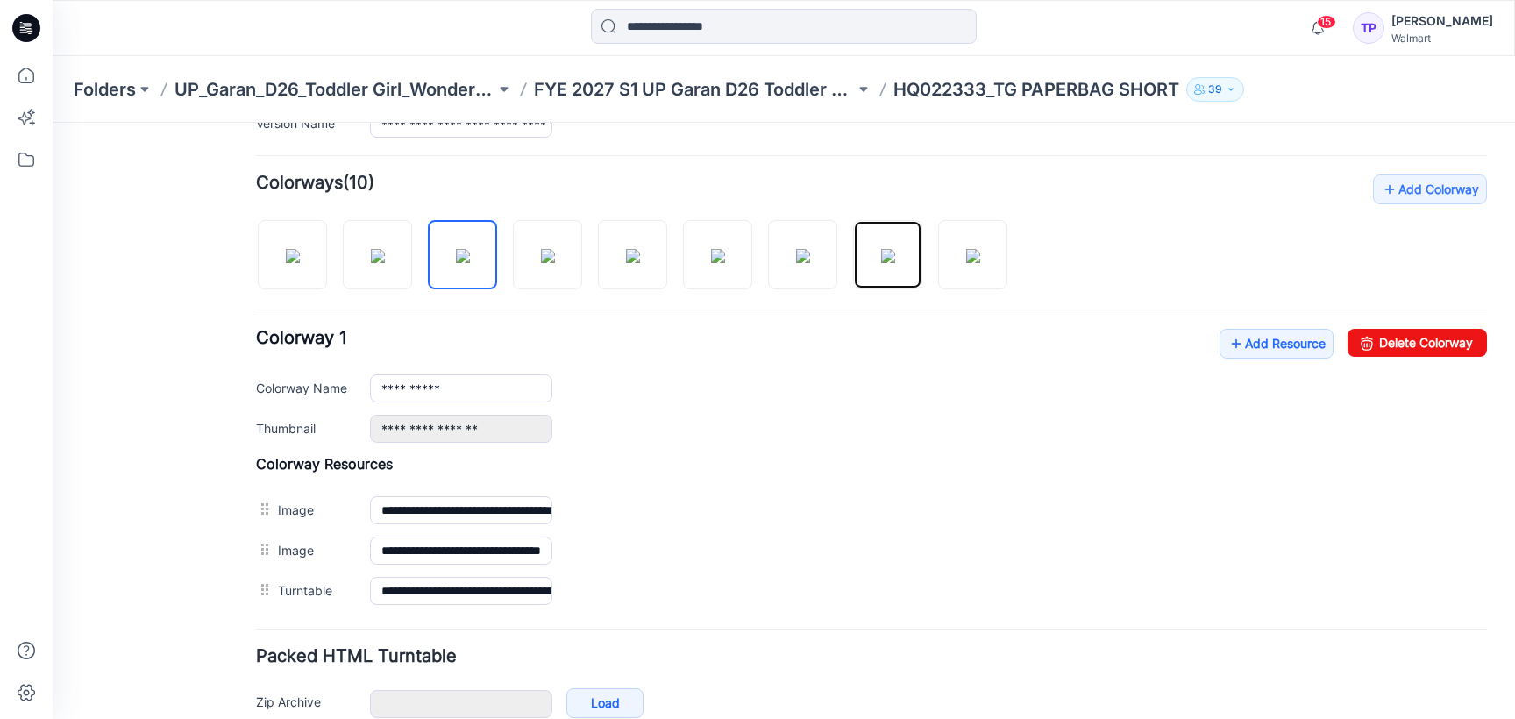
click at [881, 249] on img at bounding box center [888, 256] width 14 height 14
click at [300, 254] on img at bounding box center [293, 256] width 14 height 14
type input "**********"
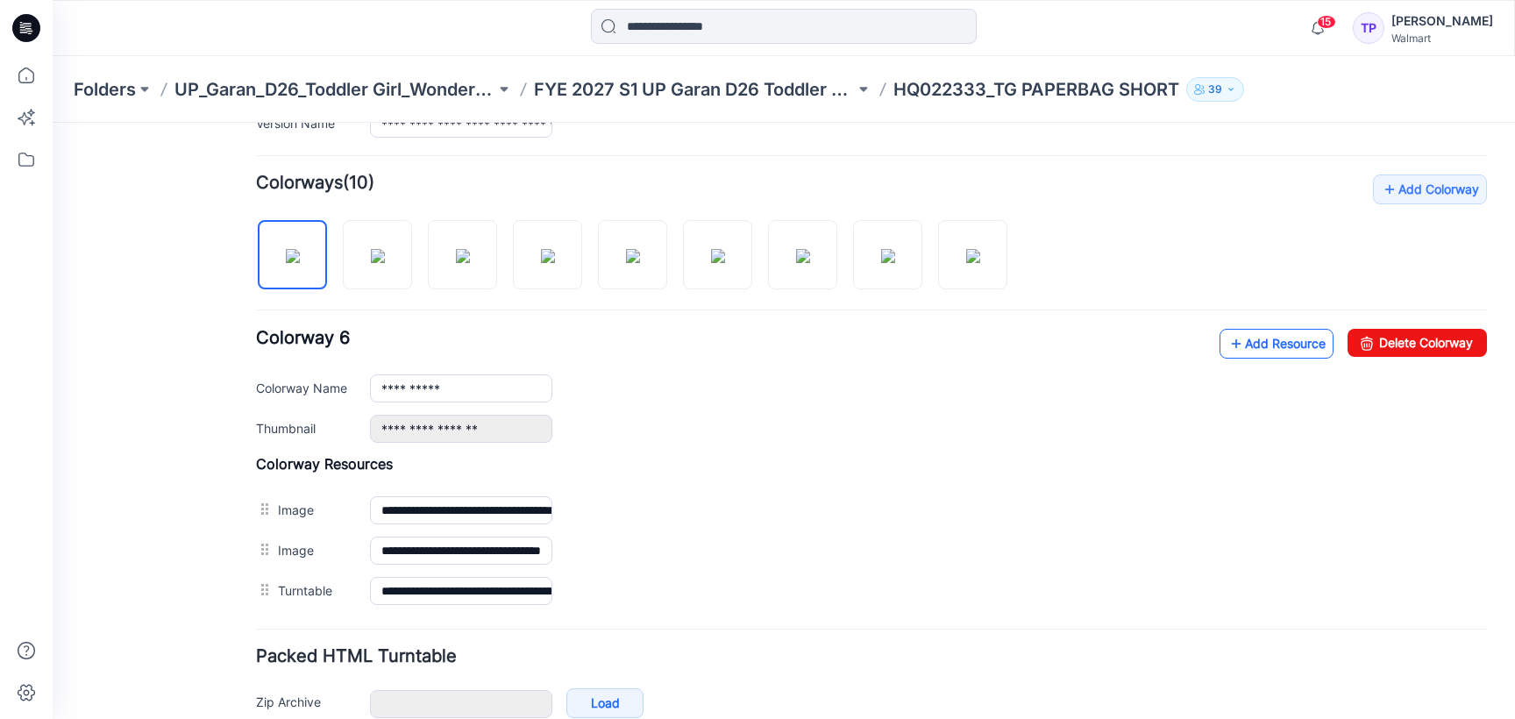
click at [1263, 340] on link "Add Resource" at bounding box center [1277, 344] width 114 height 30
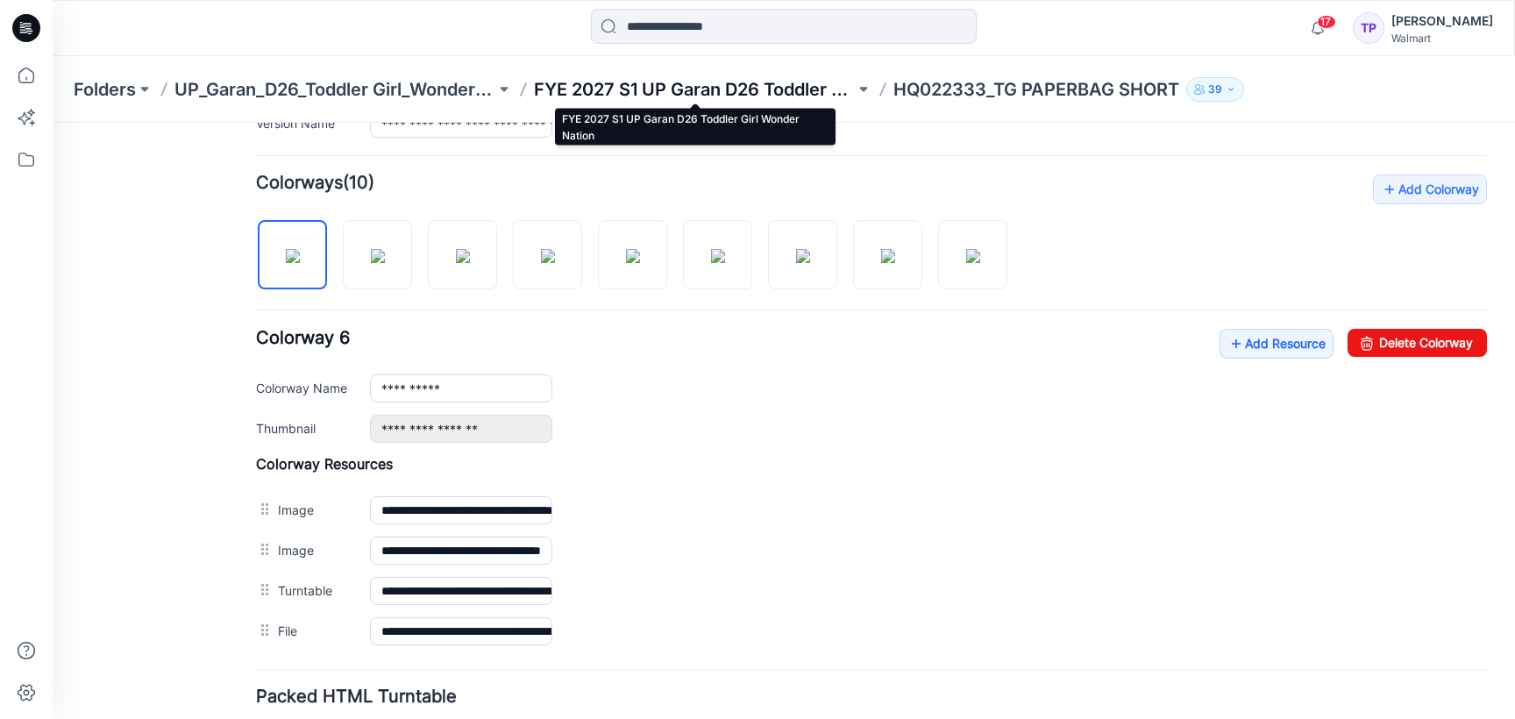
click at [668, 82] on p "FYE 2027 S1 UP Garan D26 Toddler Girl Wonder Nation" at bounding box center [694, 89] width 321 height 25
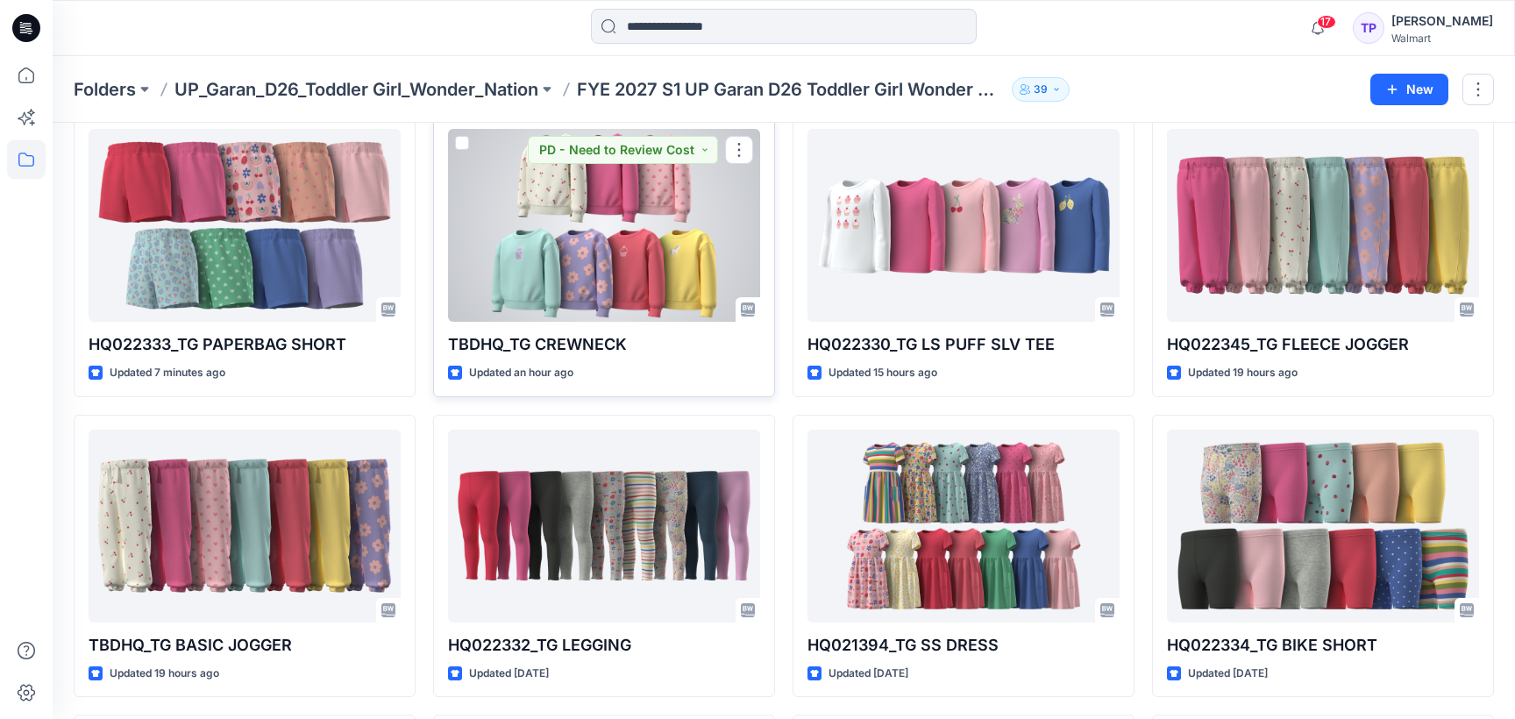
scroll to position [87, 0]
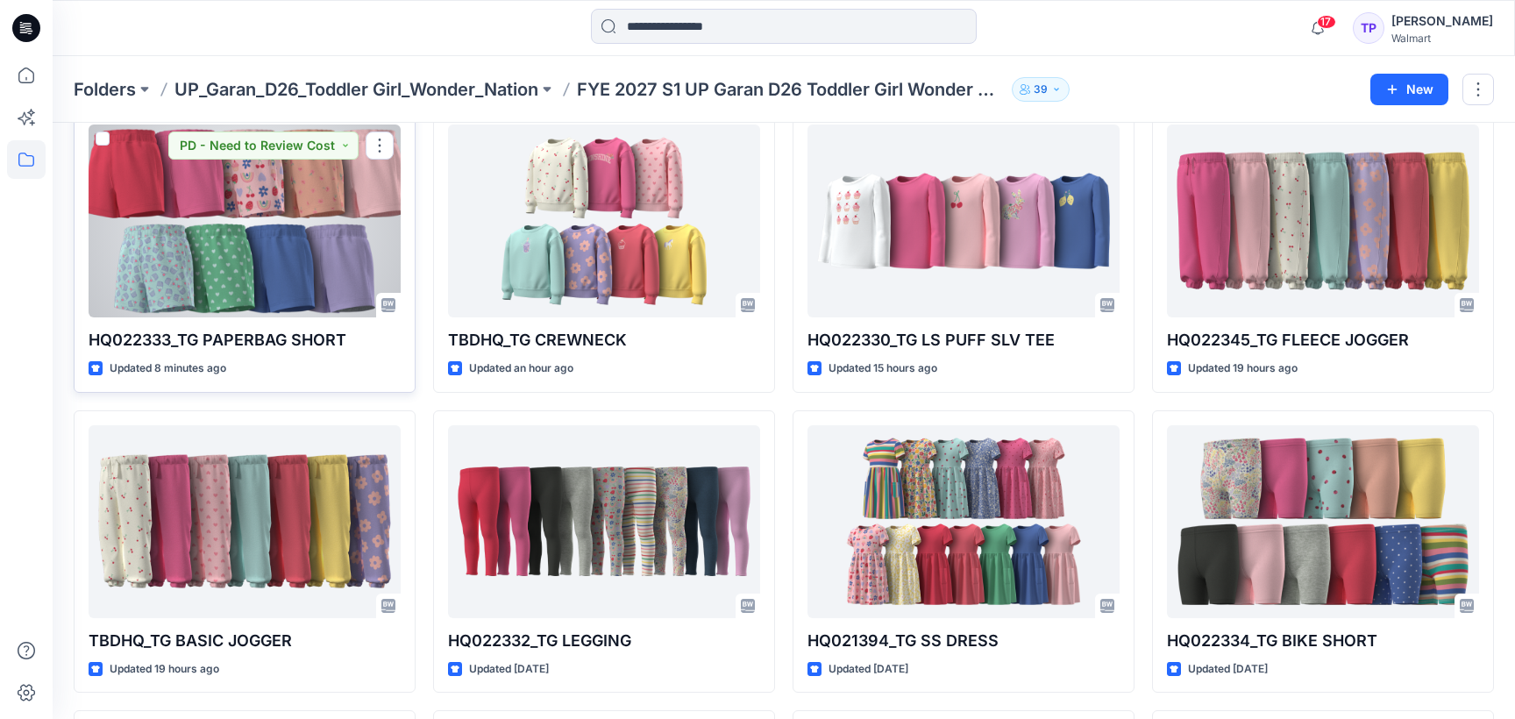
click at [174, 218] on div at bounding box center [245, 221] width 312 height 193
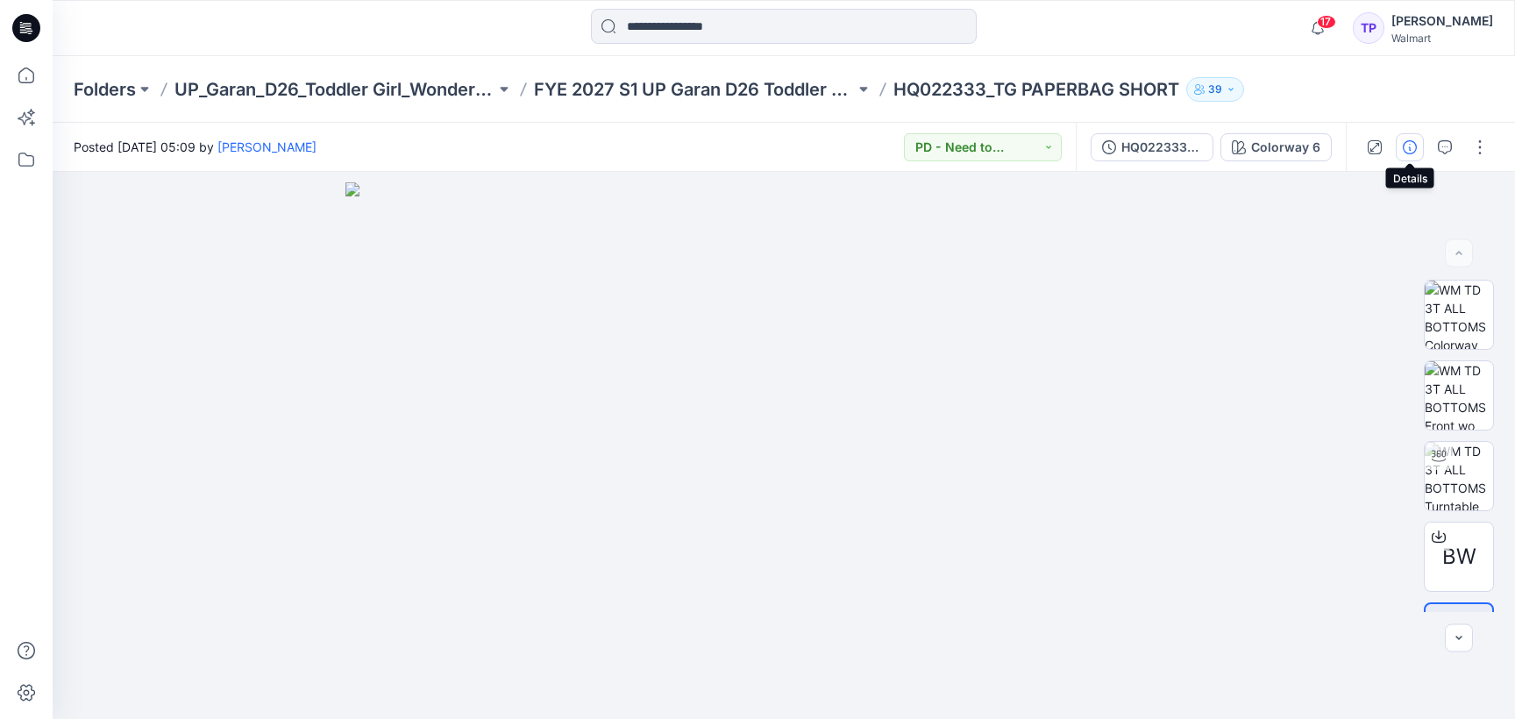
click at [1412, 137] on button "button" at bounding box center [1410, 147] width 28 height 28
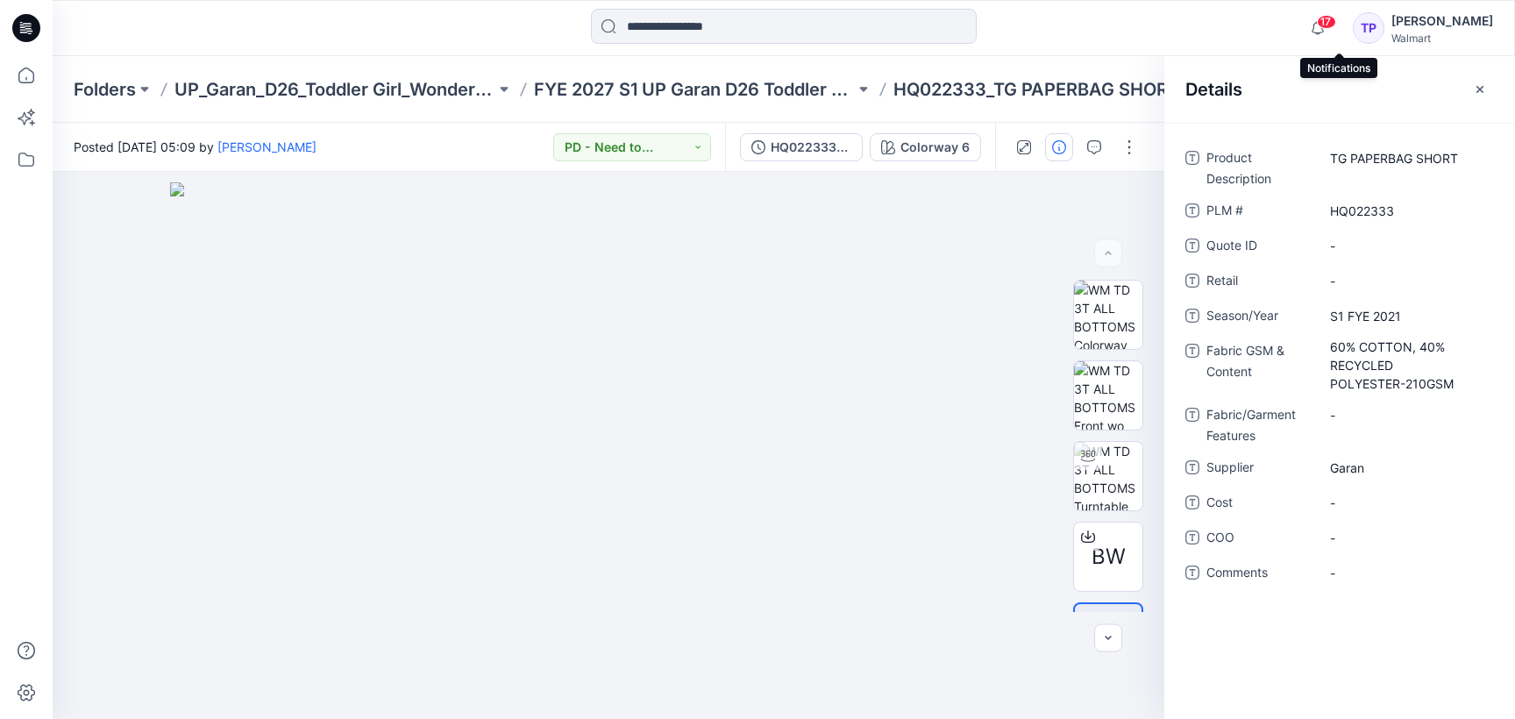
click at [1337, 25] on span "17" at bounding box center [1326, 22] width 19 height 14
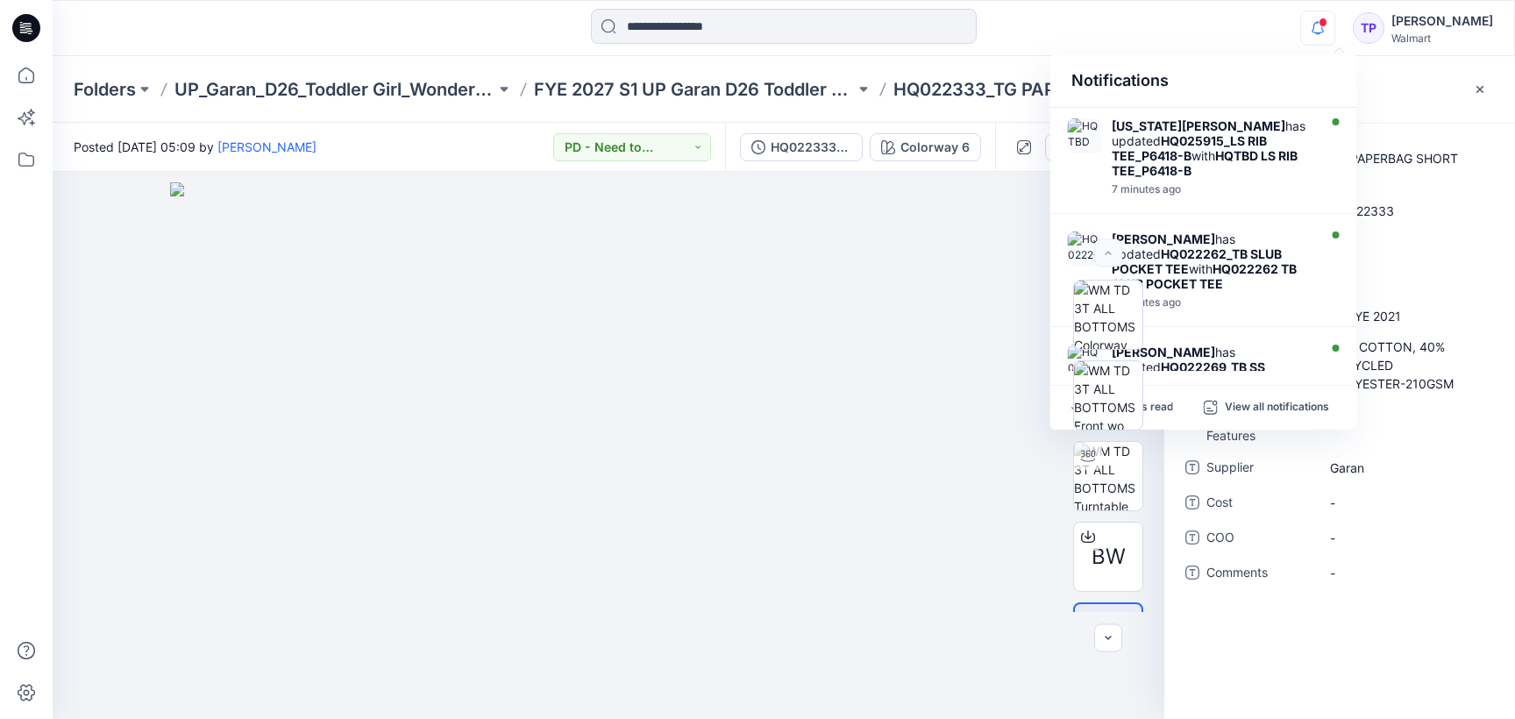
click at [1335, 25] on icon "button" at bounding box center [1318, 28] width 33 height 35
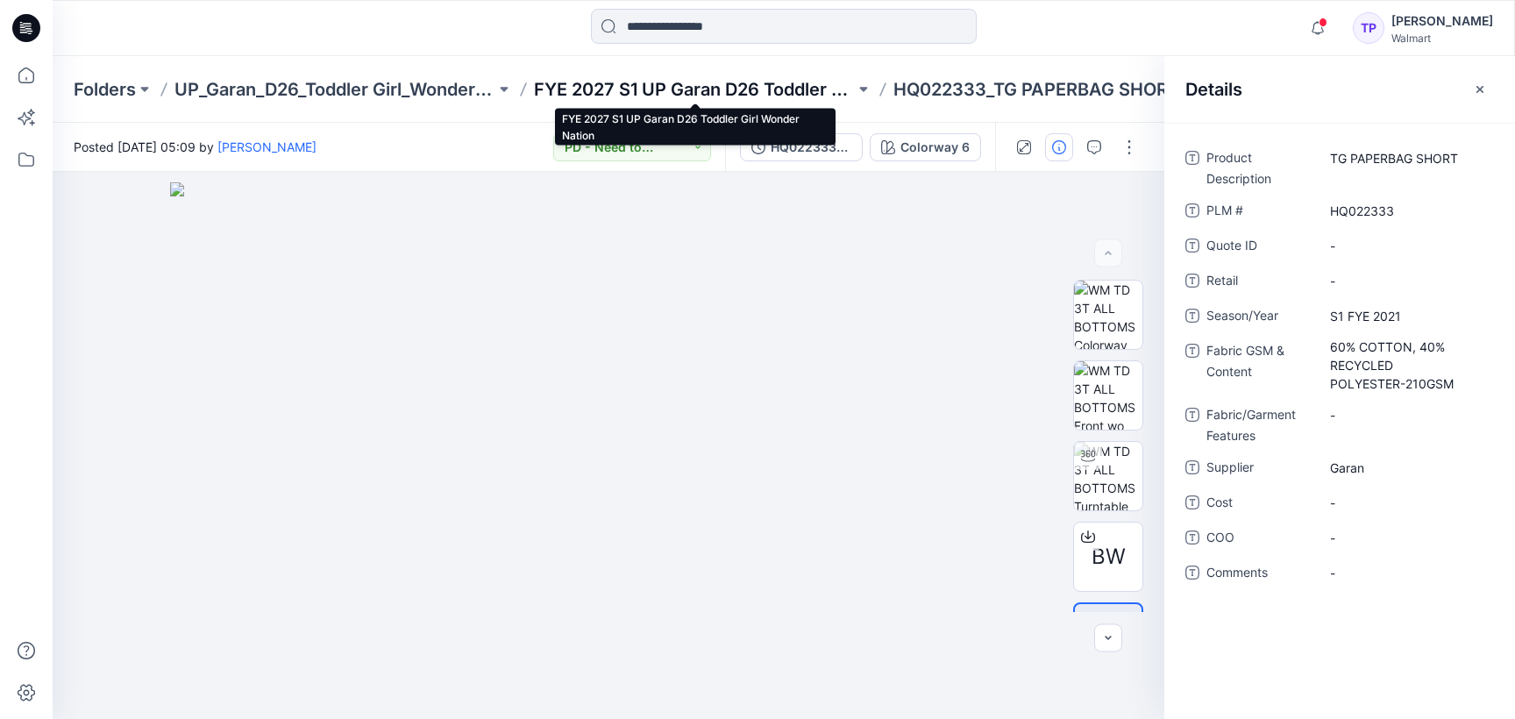
click at [587, 88] on p "FYE 2027 S1 UP Garan D26 Toddler Girl Wonder Nation" at bounding box center [694, 89] width 321 height 25
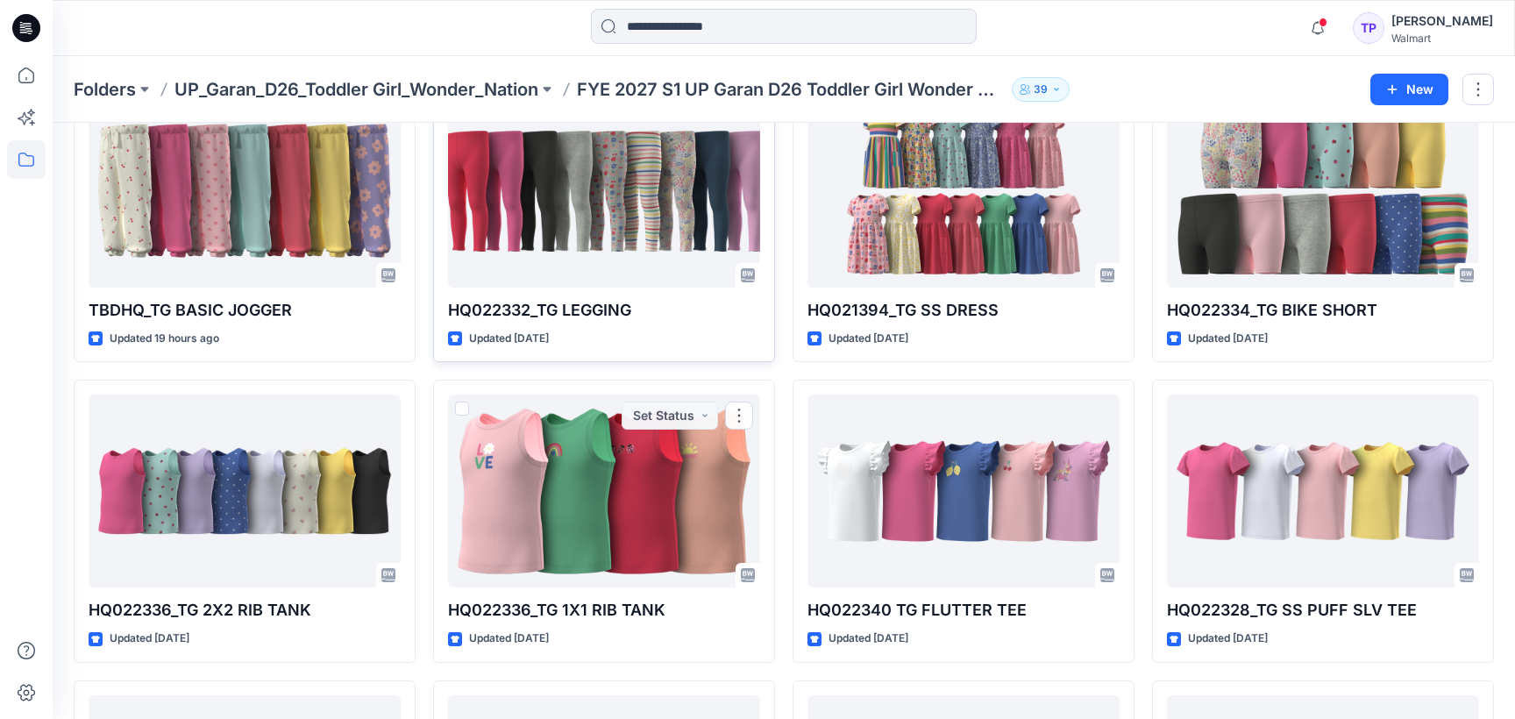
scroll to position [414, 0]
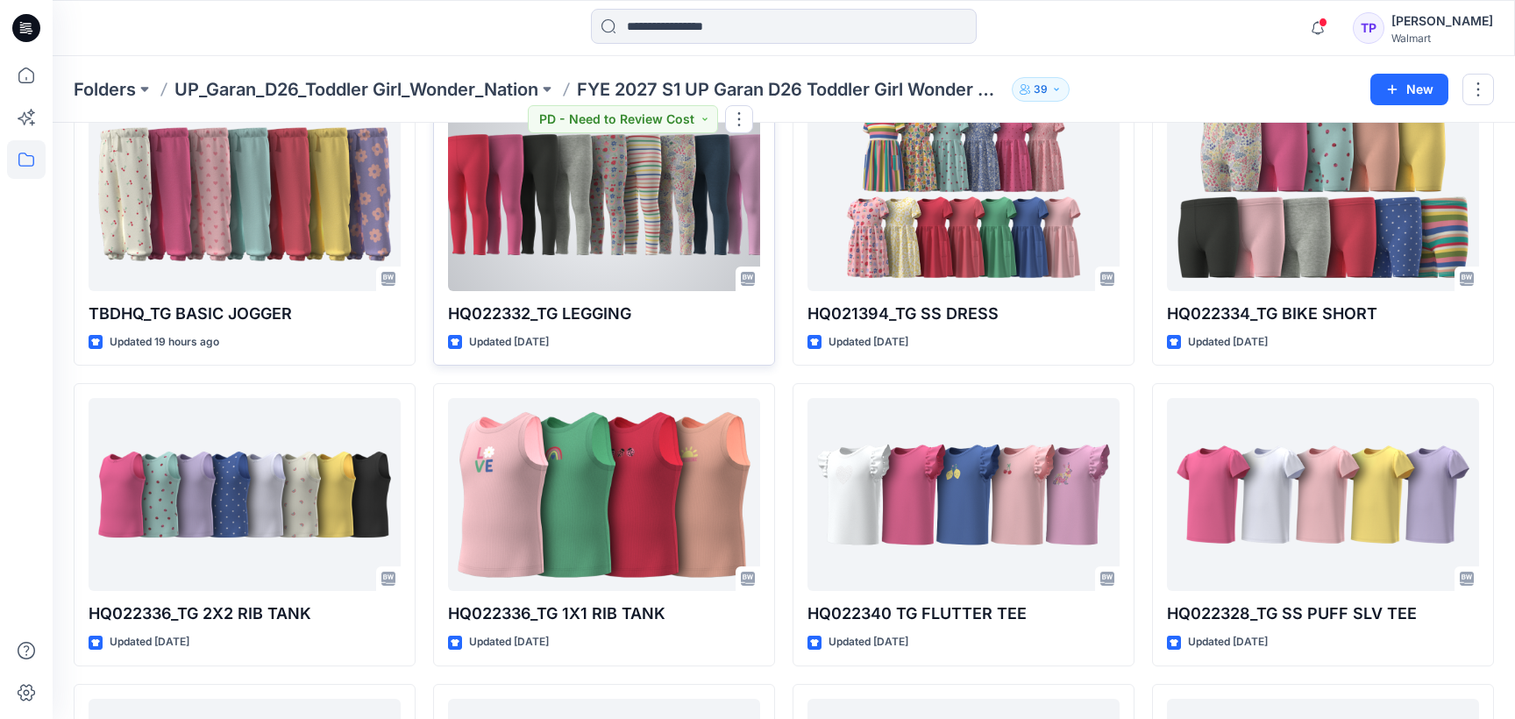
click at [584, 275] on div at bounding box center [604, 194] width 312 height 193
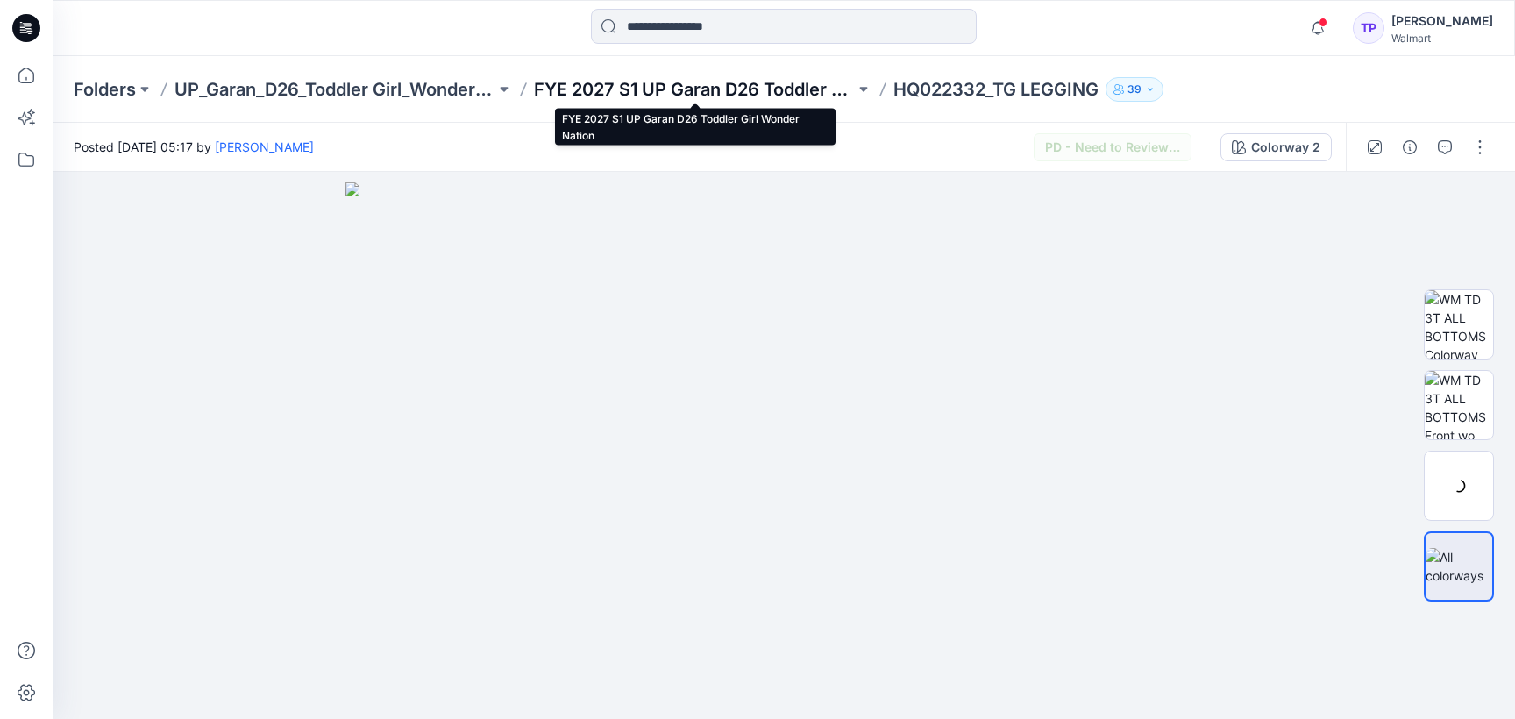
click at [674, 90] on p "FYE 2027 S1 UP Garan D26 Toddler Girl Wonder Nation" at bounding box center [694, 89] width 321 height 25
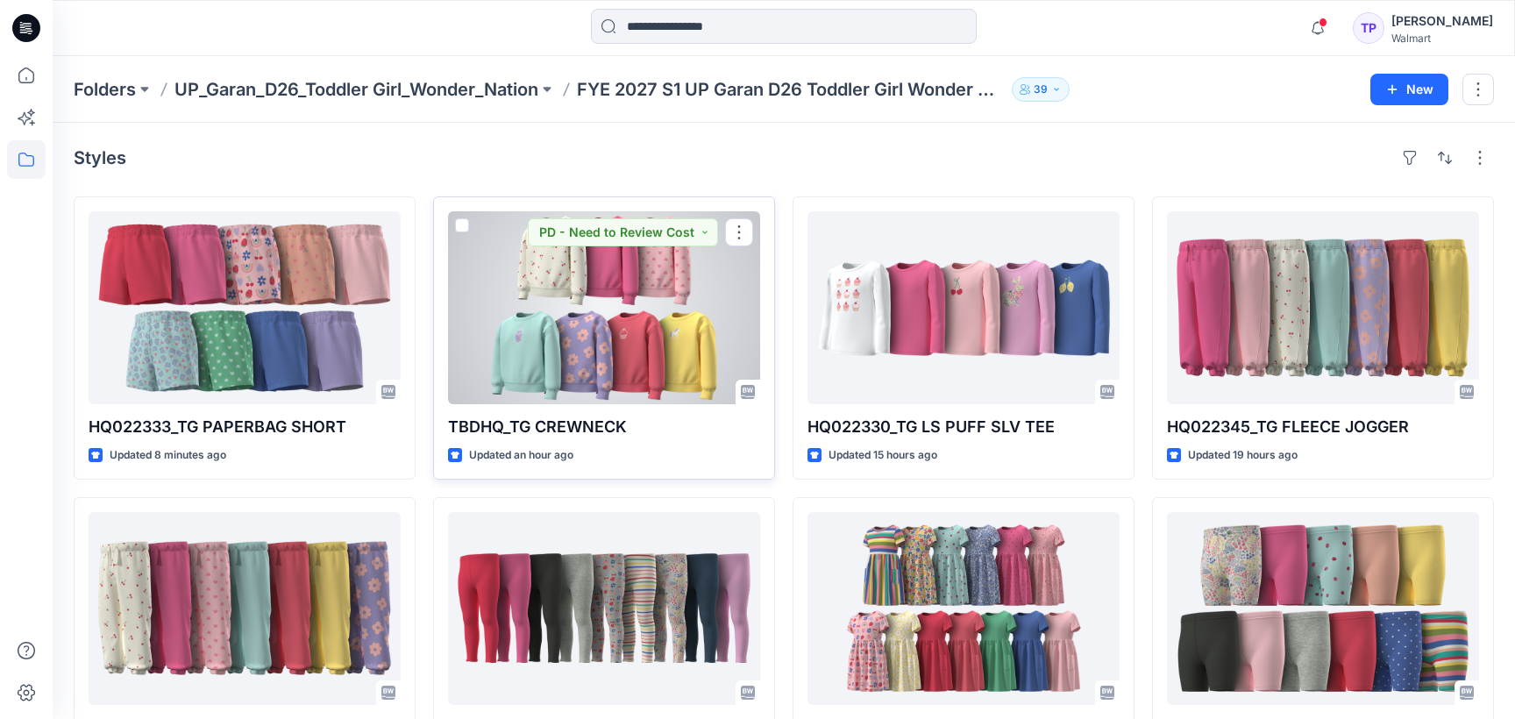
click at [496, 310] on div at bounding box center [604, 307] width 312 height 193
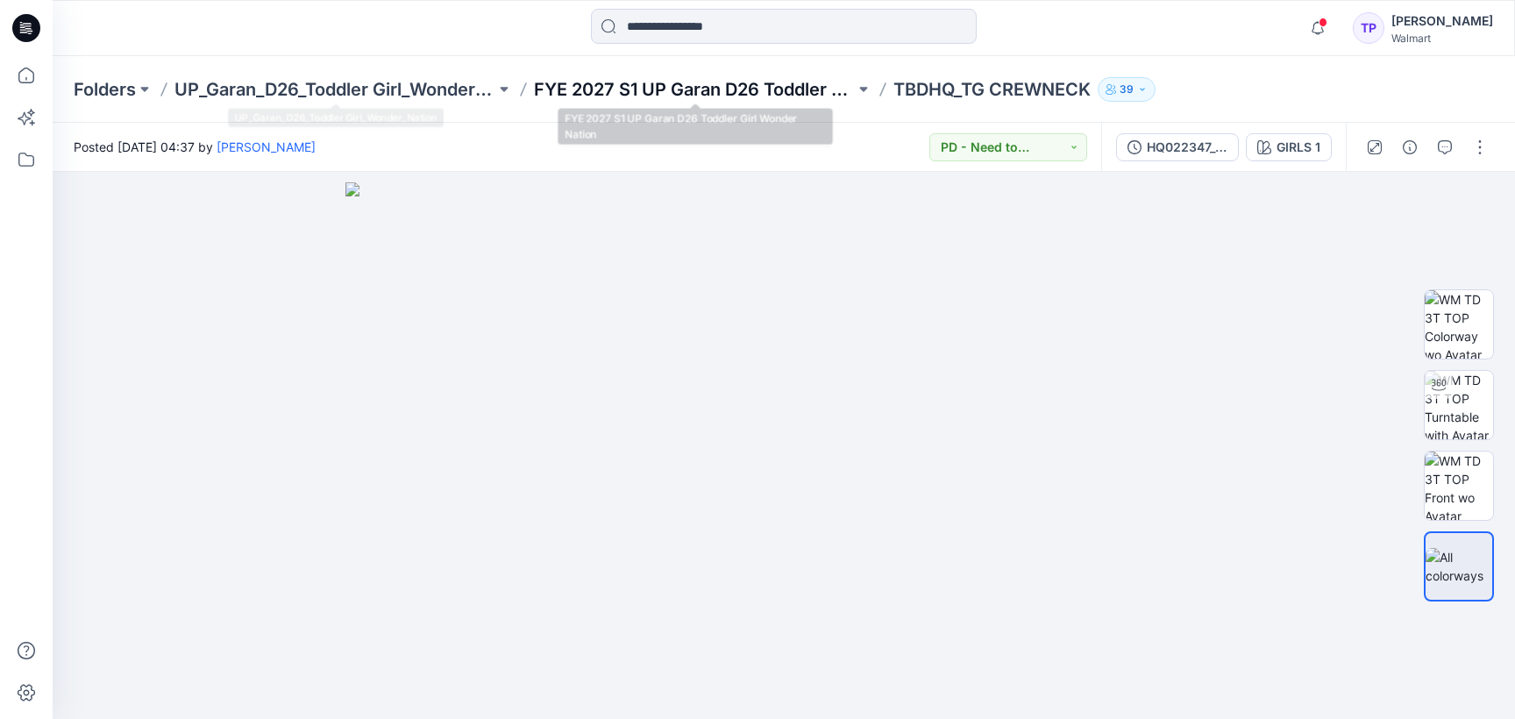
click at [588, 93] on p "FYE 2027 S1 UP Garan D26 Toddler Girl Wonder Nation" at bounding box center [694, 89] width 321 height 25
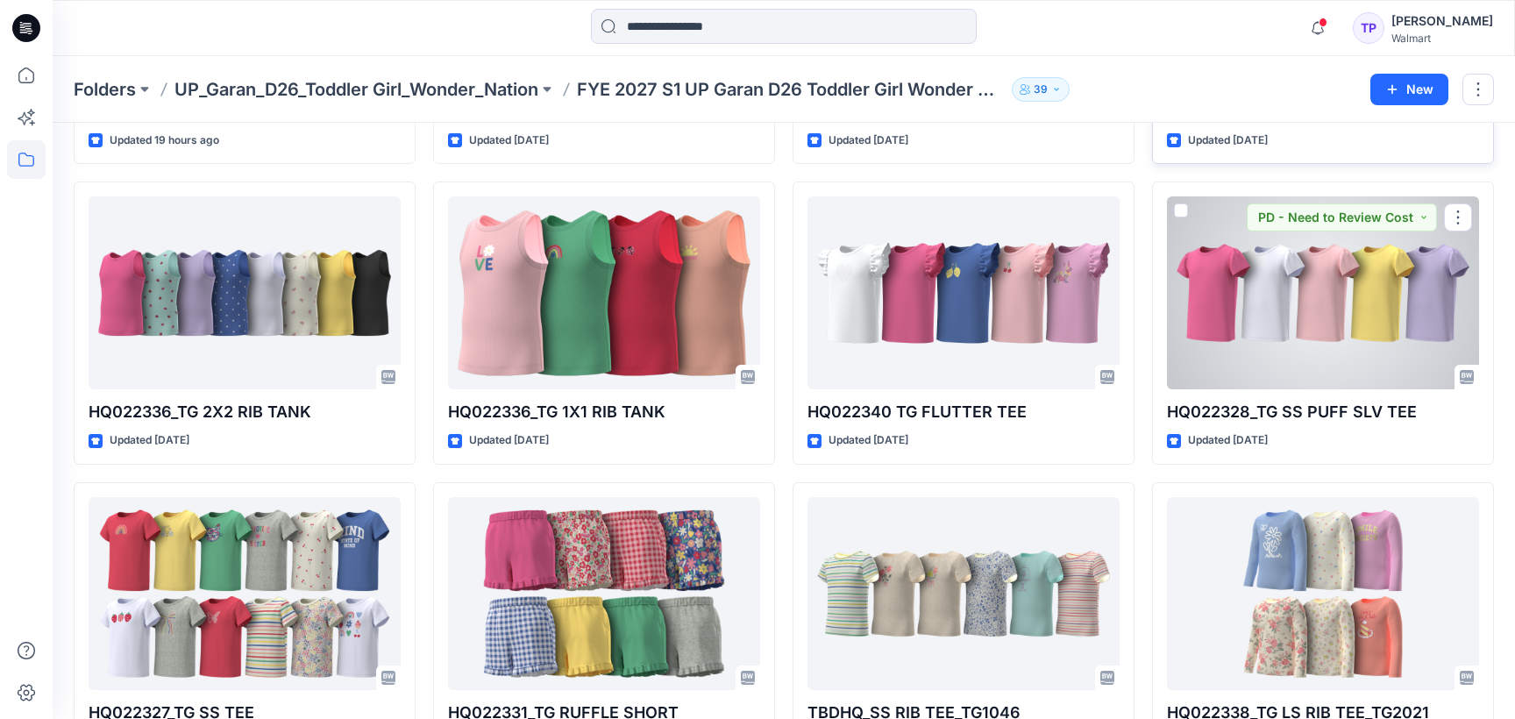
scroll to position [682, 0]
